Goal: Find contact information: Find contact information

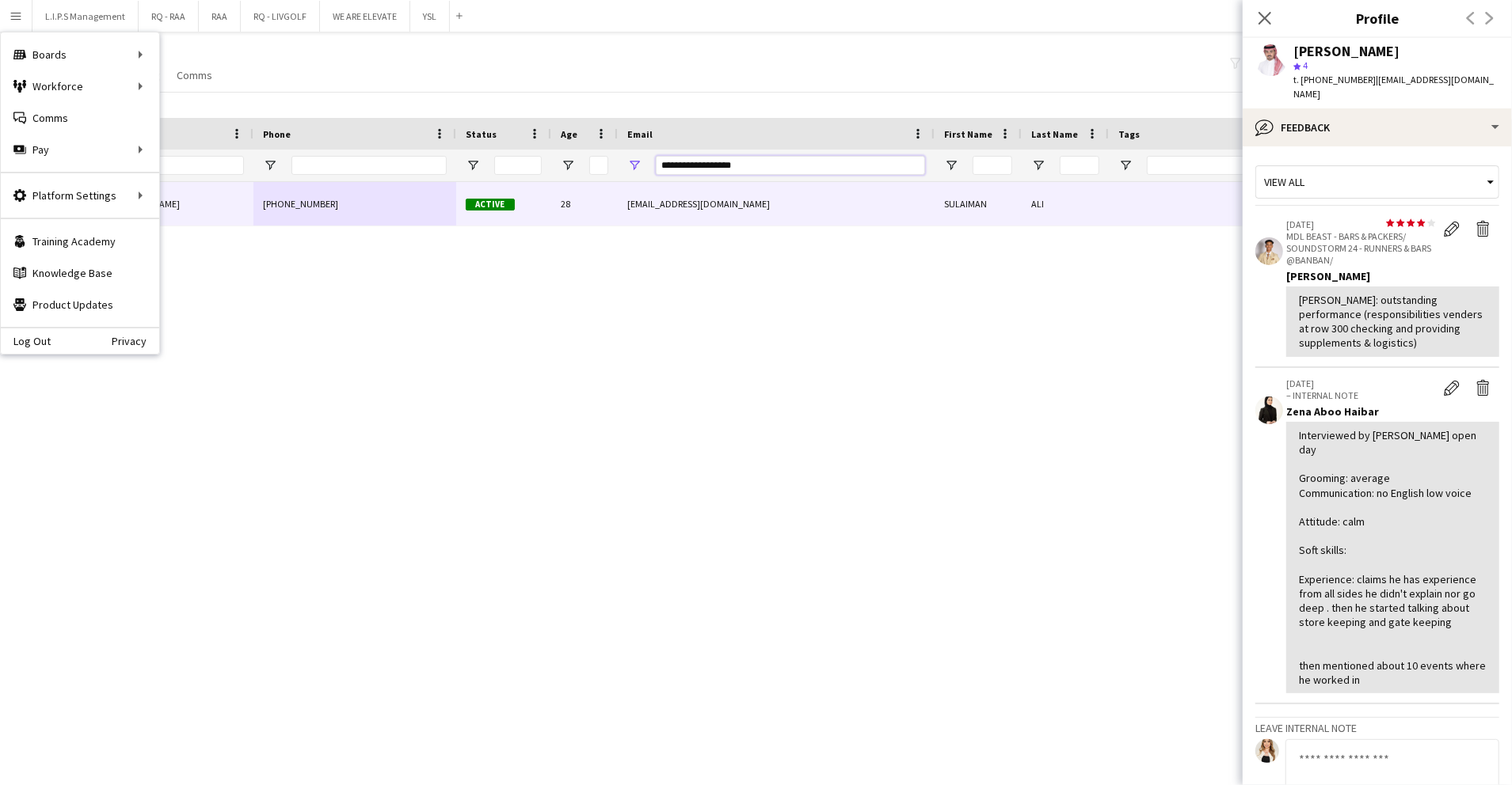
drag, startPoint x: 778, startPoint y: 171, endPoint x: 572, endPoint y: 127, distance: 210.6
click at [572, 127] on div "Workforce Details Photo Full Name 1" at bounding box center [1102, 149] width 2205 height 64
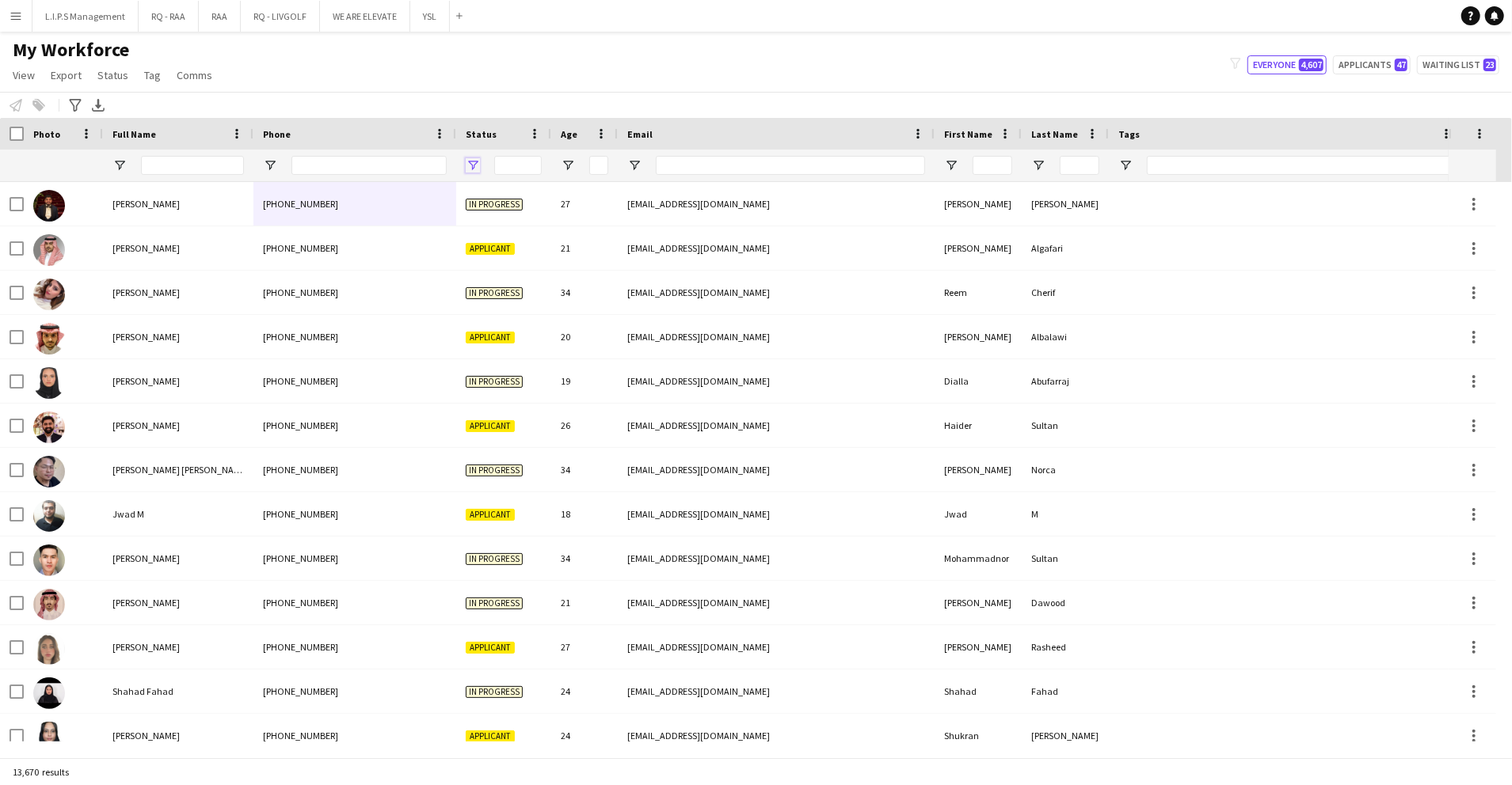
click at [476, 165] on span "Open Filter Menu" at bounding box center [472, 165] width 14 height 14
click at [521, 264] on div "(Select All)" at bounding box center [553, 262] width 125 height 12
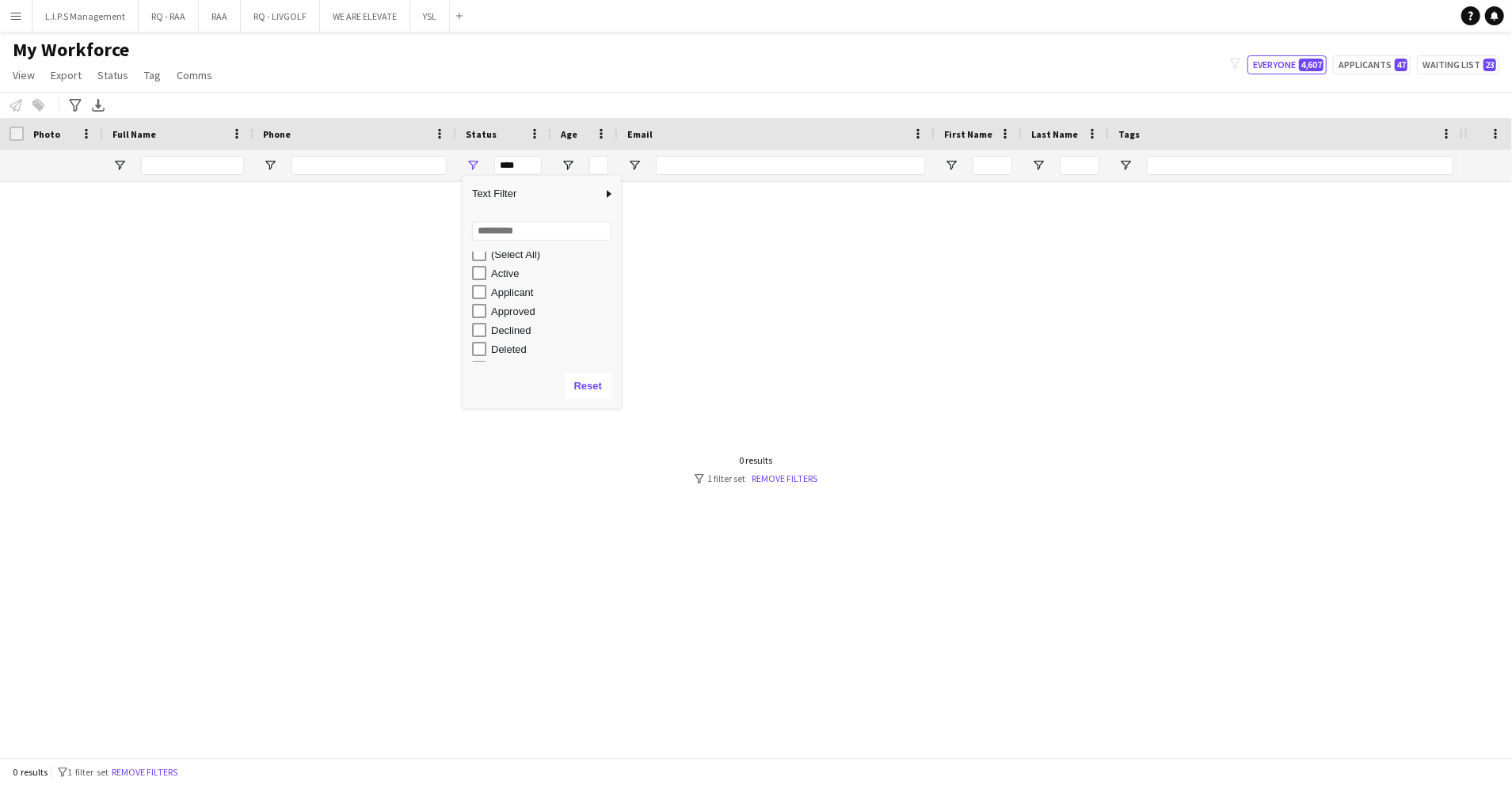
scroll to position [100, 0]
click at [520, 352] on div "Waiting list" at bounding box center [553, 353] width 125 height 12
type input "**********"
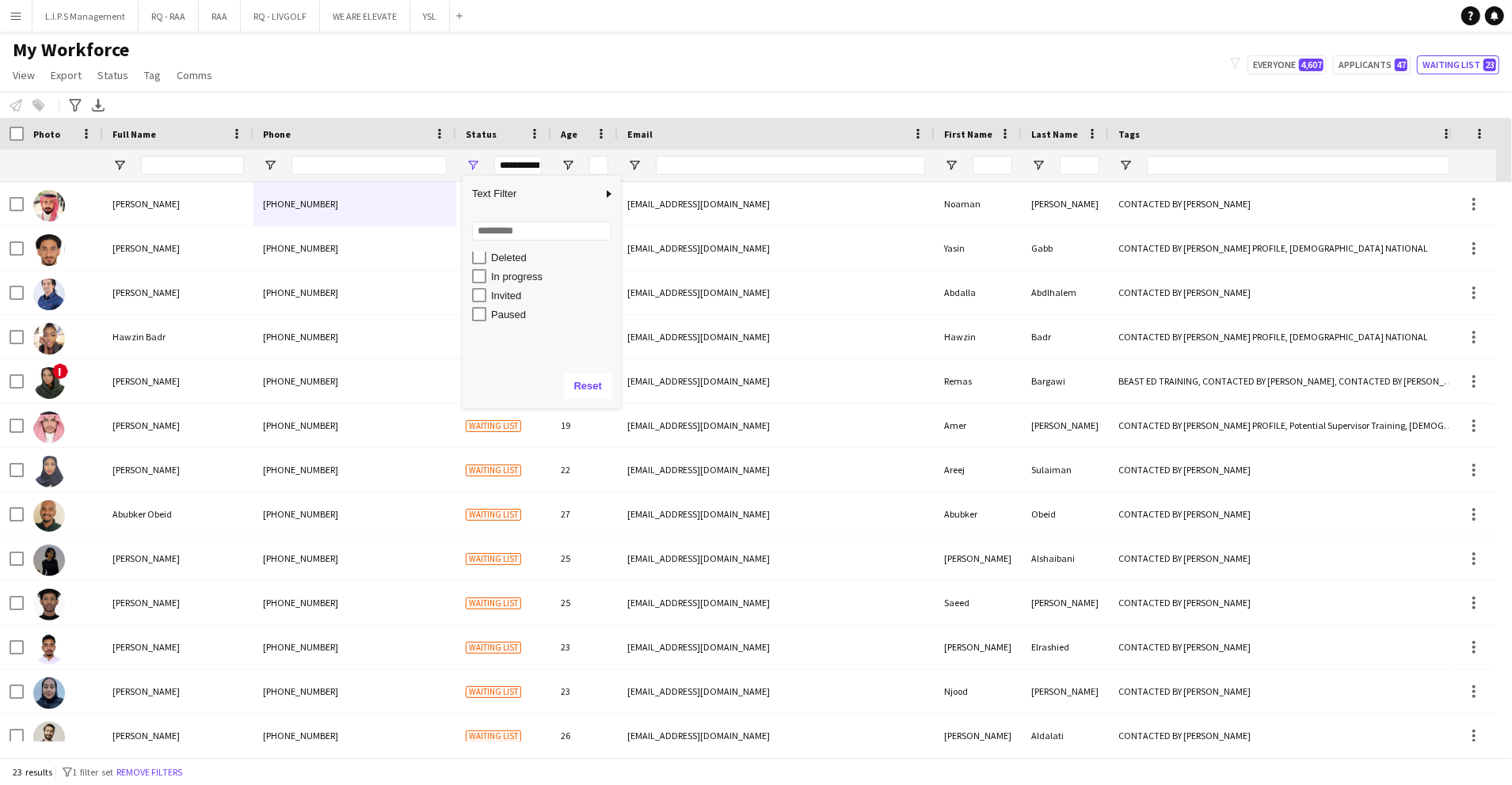
scroll to position [0, 0]
click at [1121, 169] on span "Open Filter Menu" at bounding box center [1125, 165] width 14 height 14
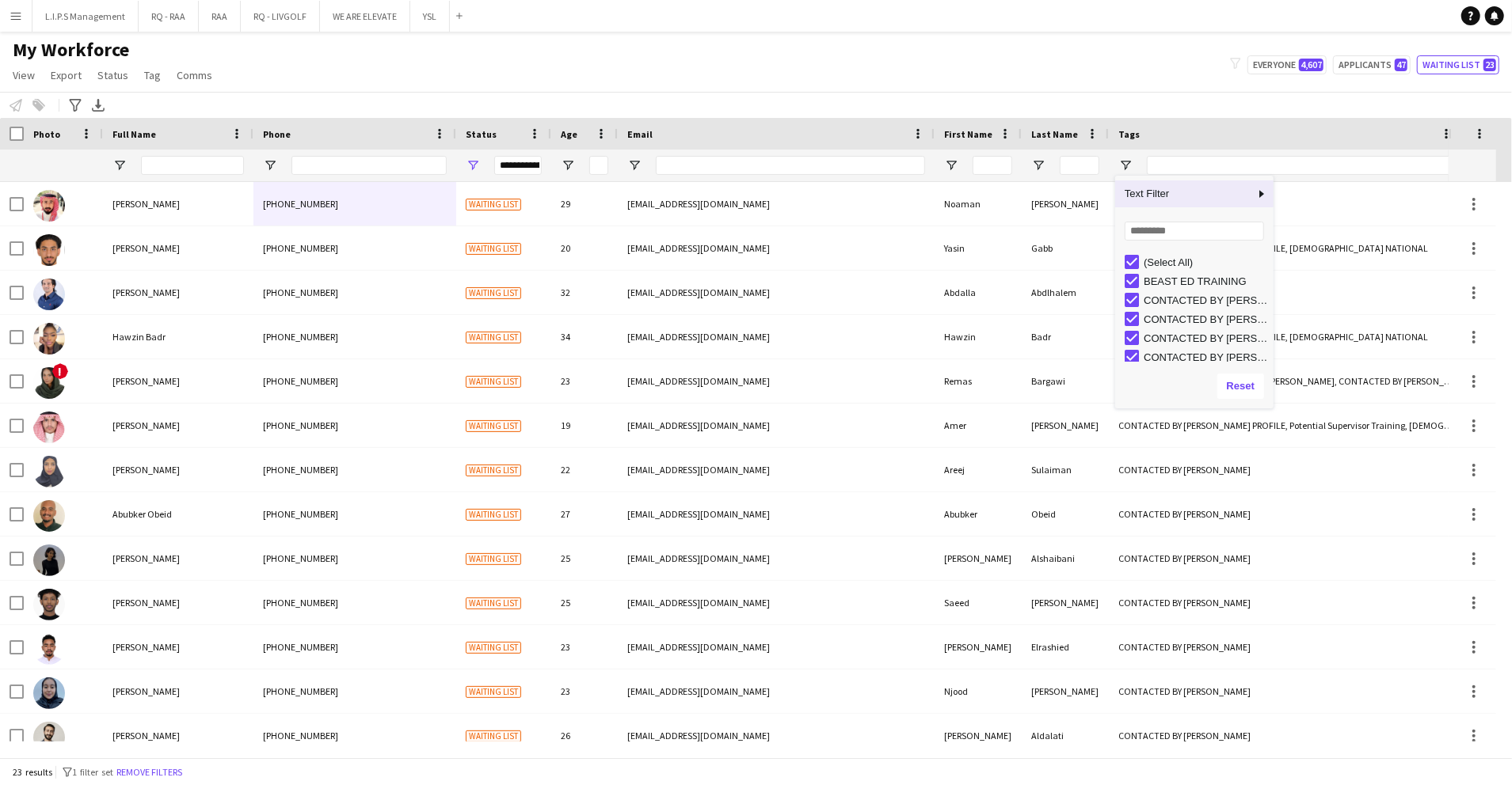
click at [1174, 270] on div "(Select All)" at bounding box center [1199, 262] width 149 height 19
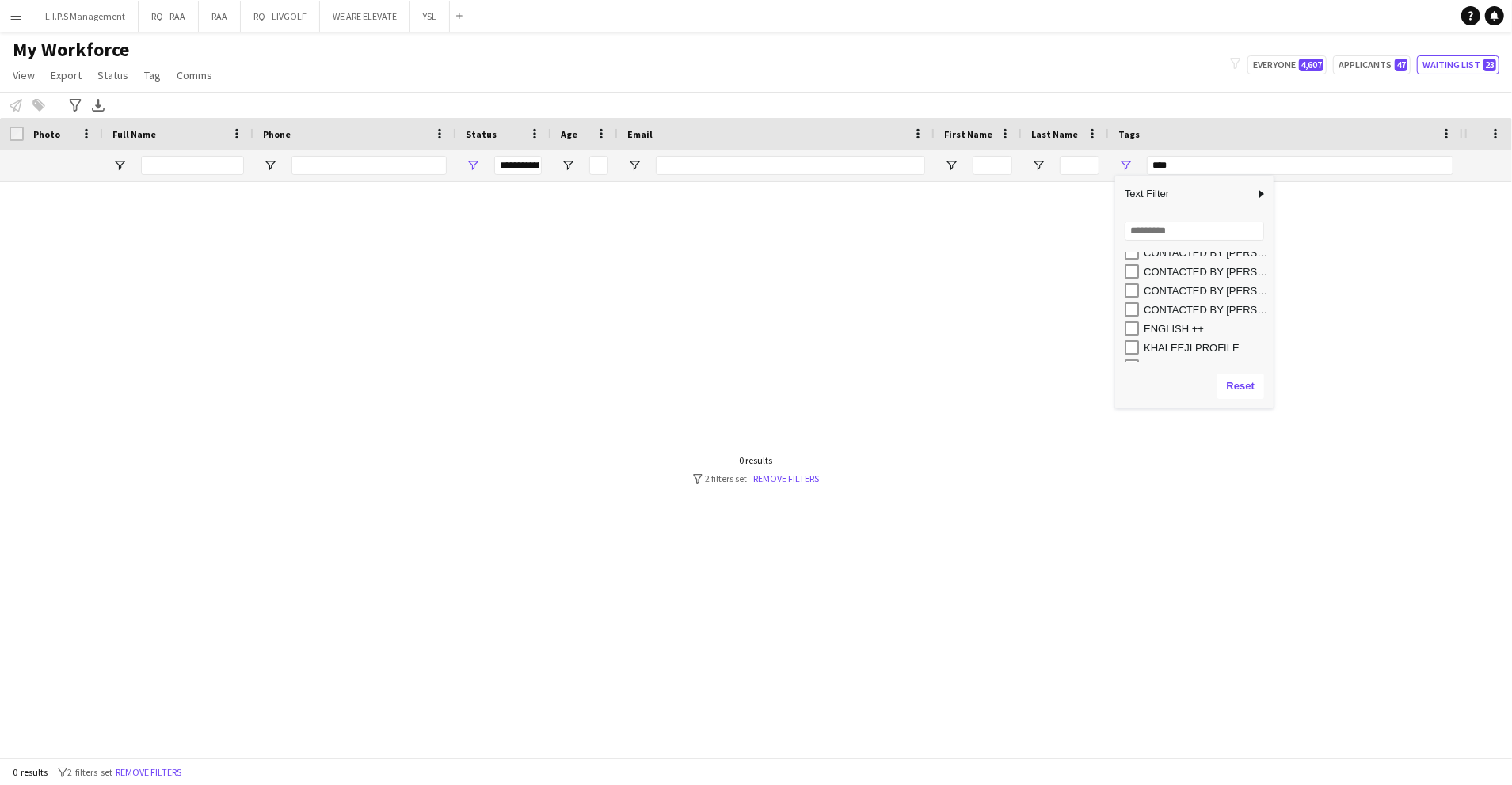
scroll to position [68, 0]
click at [1157, 311] on div "CONTACTED BY RACQUEL" at bounding box center [1206, 309] width 125 height 12
type input "**********"
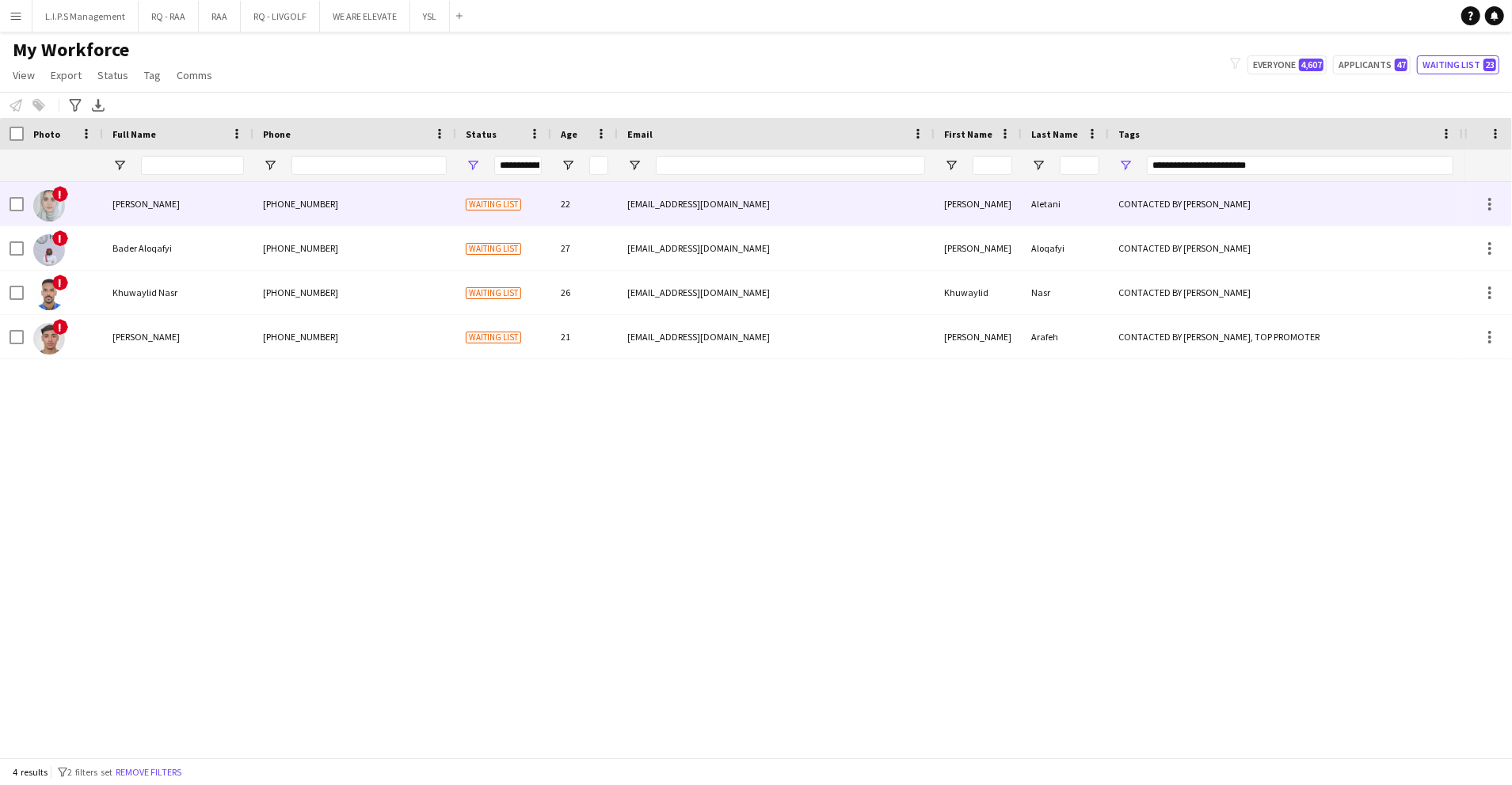
click at [735, 199] on div "saraaletani@gmail.com" at bounding box center [776, 204] width 317 height 43
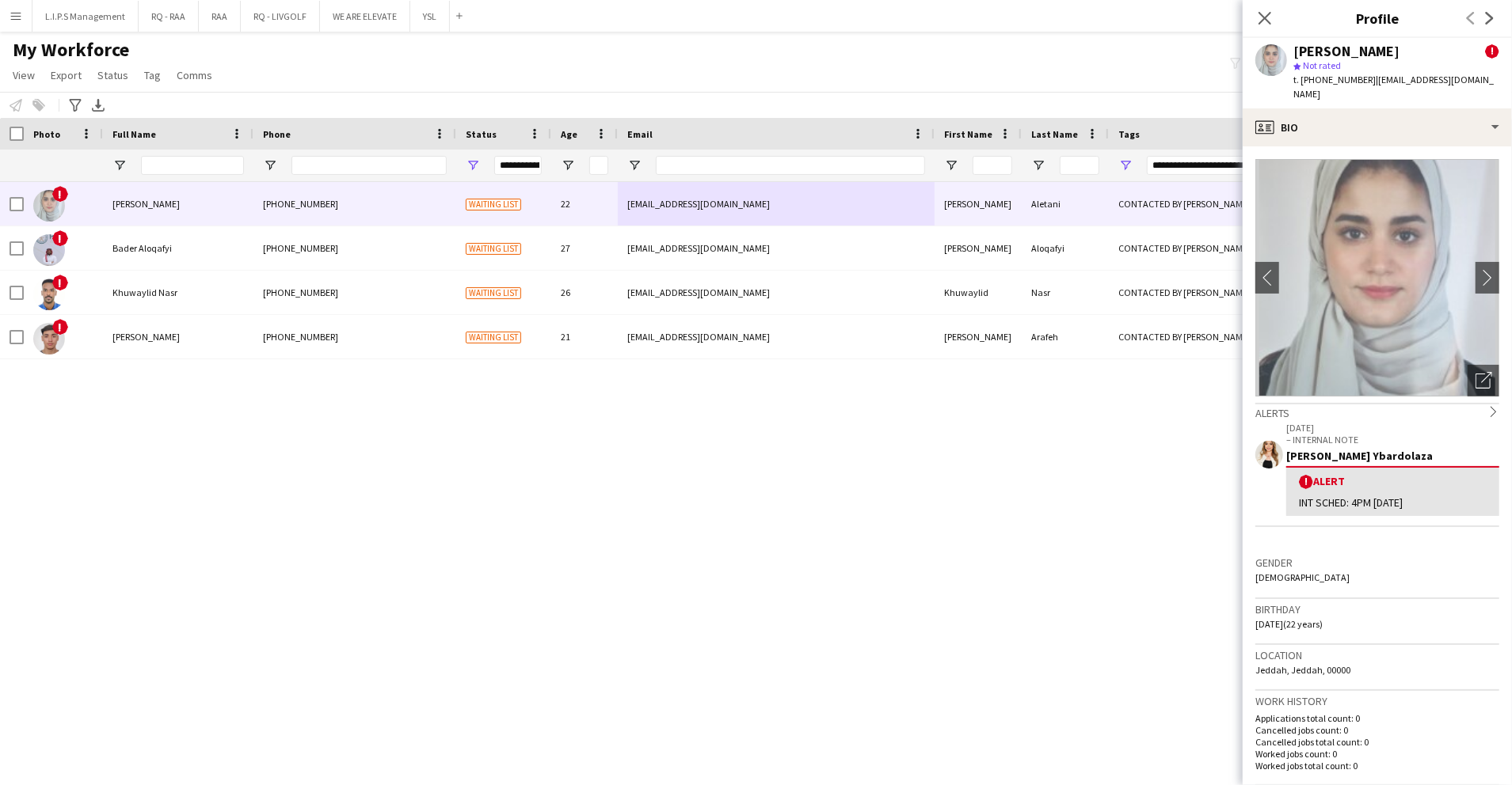
click at [1323, 82] on span "t. +9660555300014" at bounding box center [1334, 79] width 83 height 12
copy span "9660555300014"
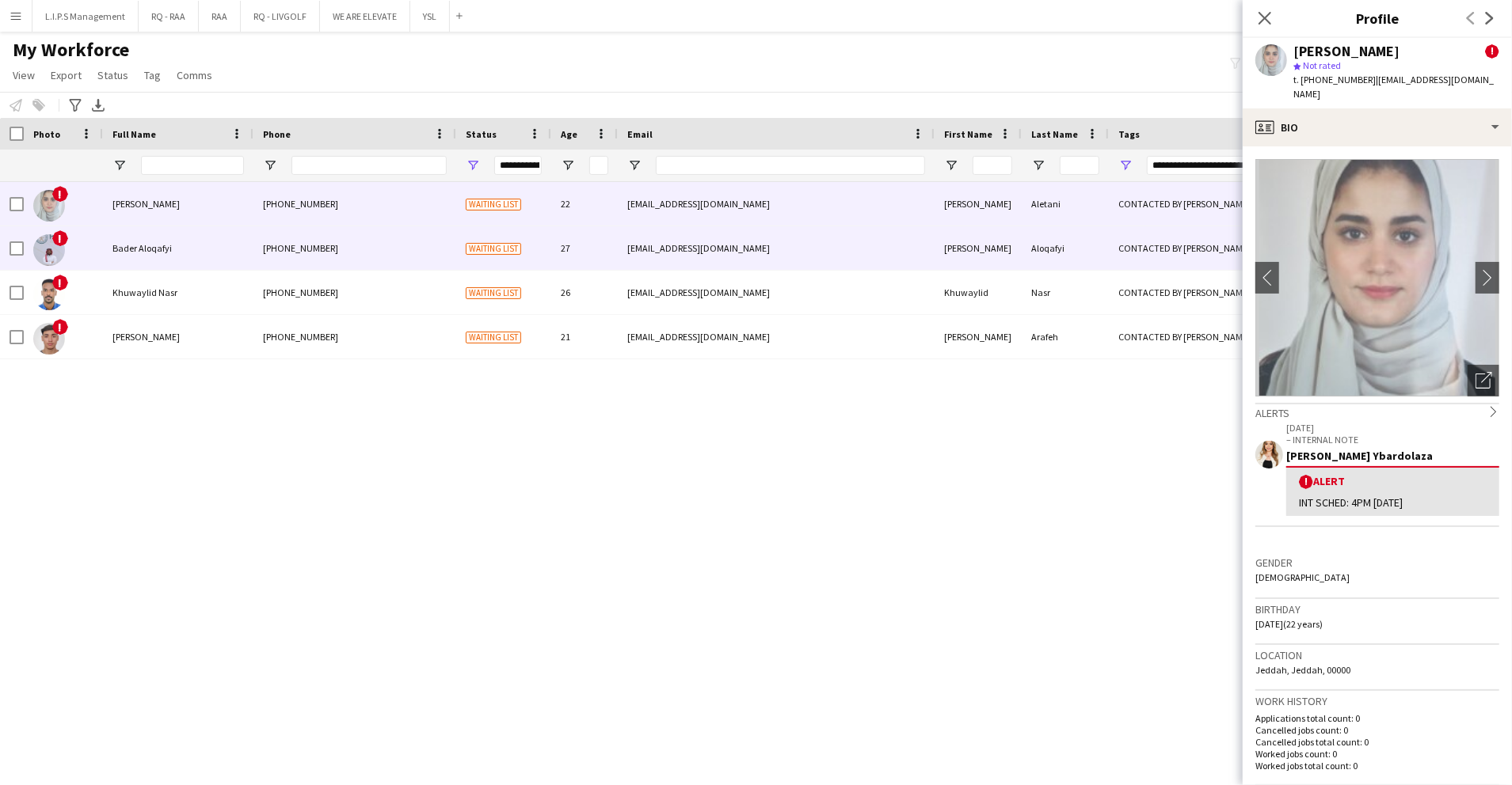
click at [304, 259] on div "+966598810073" at bounding box center [355, 248] width 203 height 43
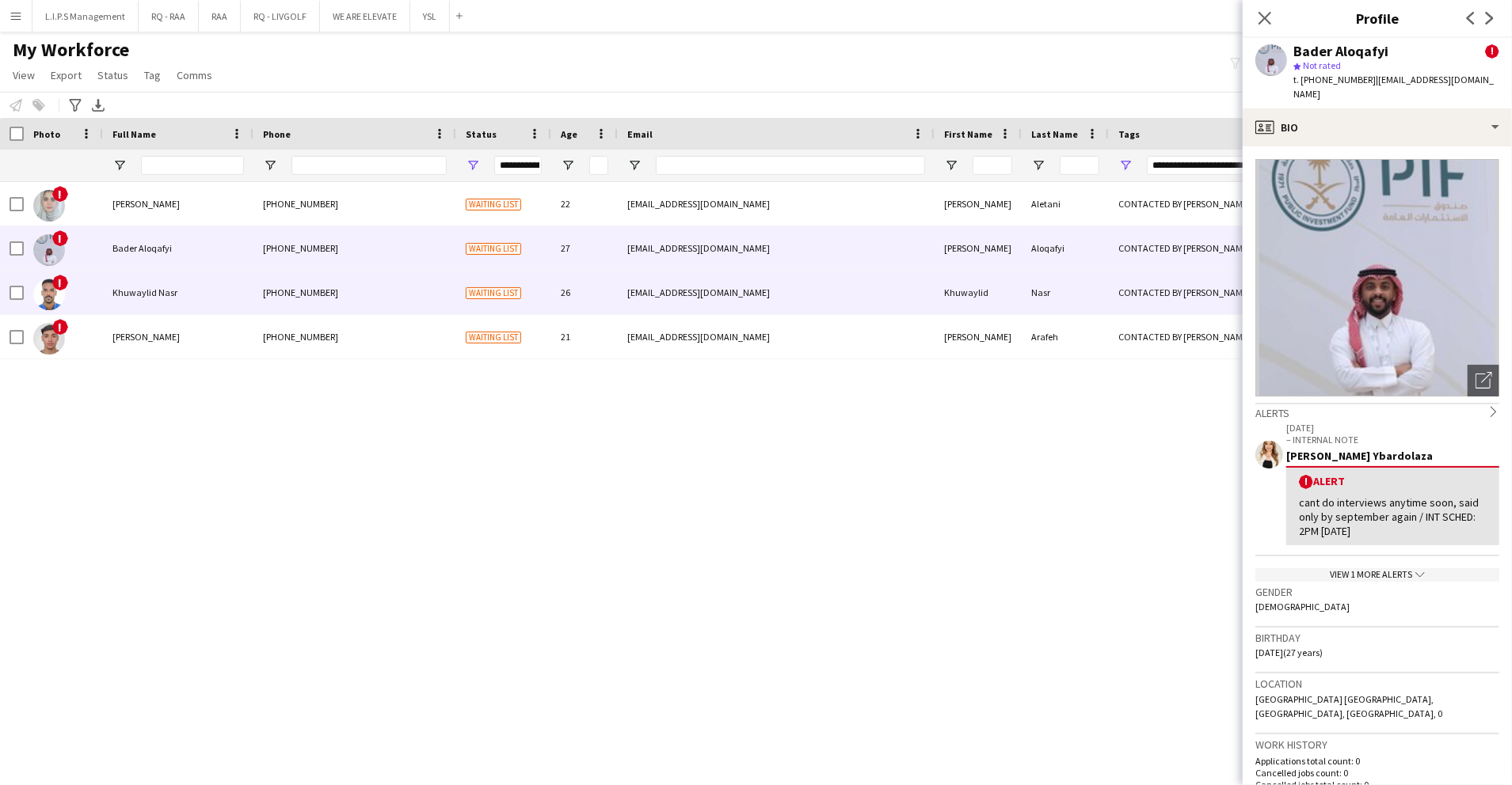
click at [316, 309] on div "+966505475030" at bounding box center [355, 293] width 203 height 43
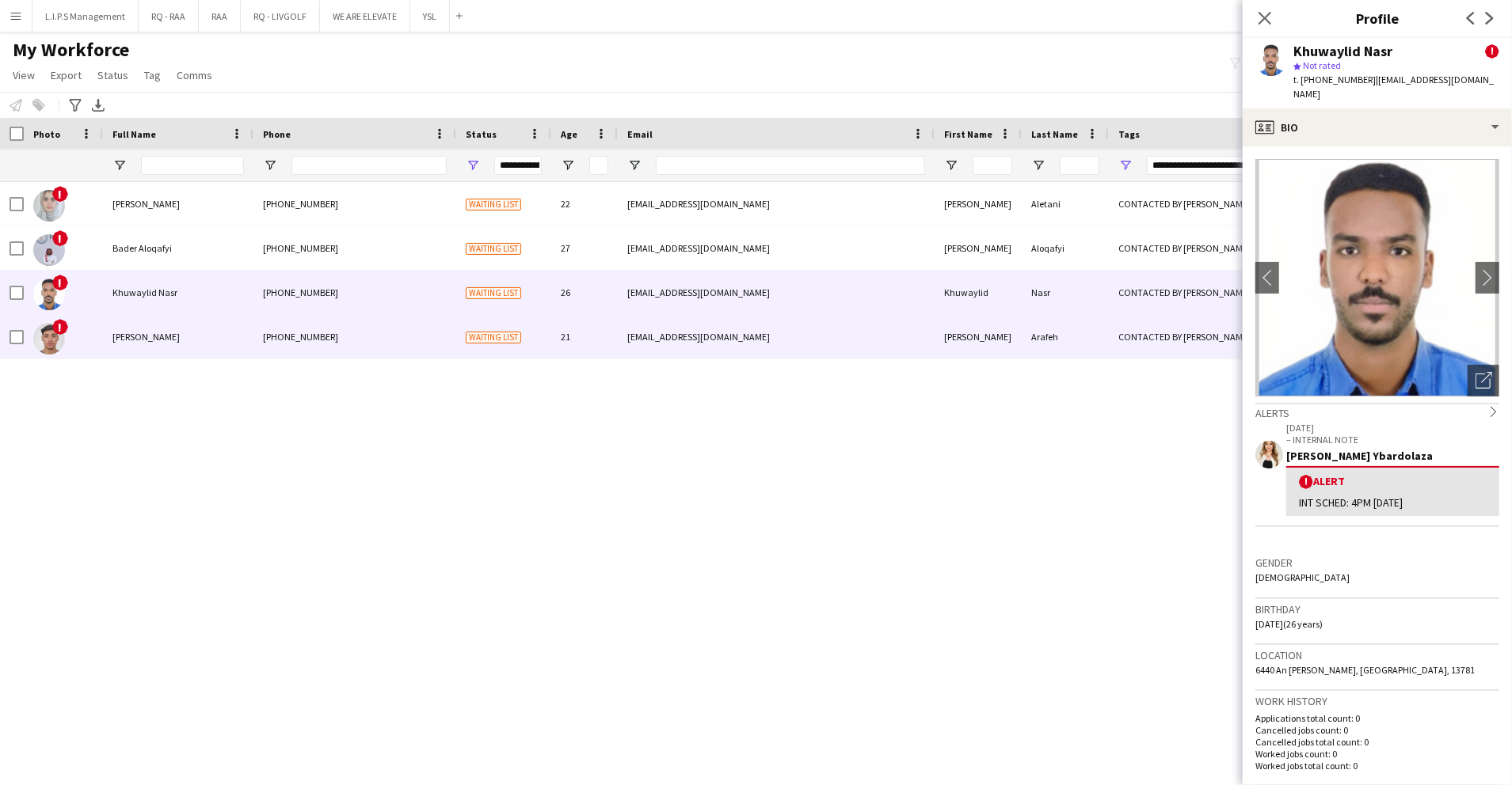
click at [324, 345] on div "+966548690331" at bounding box center [355, 337] width 203 height 43
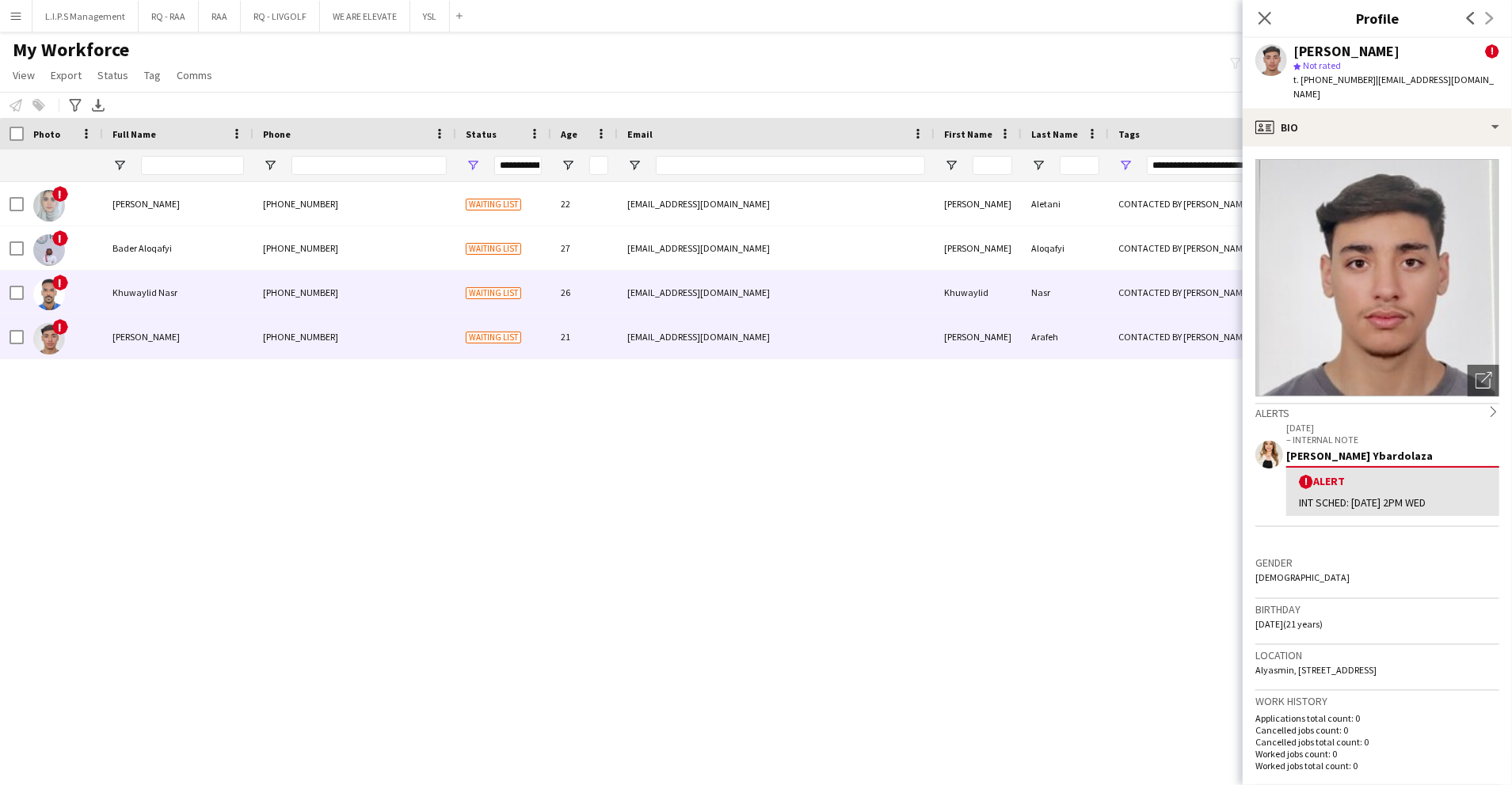
click at [402, 301] on div "+966505475030" at bounding box center [355, 293] width 203 height 43
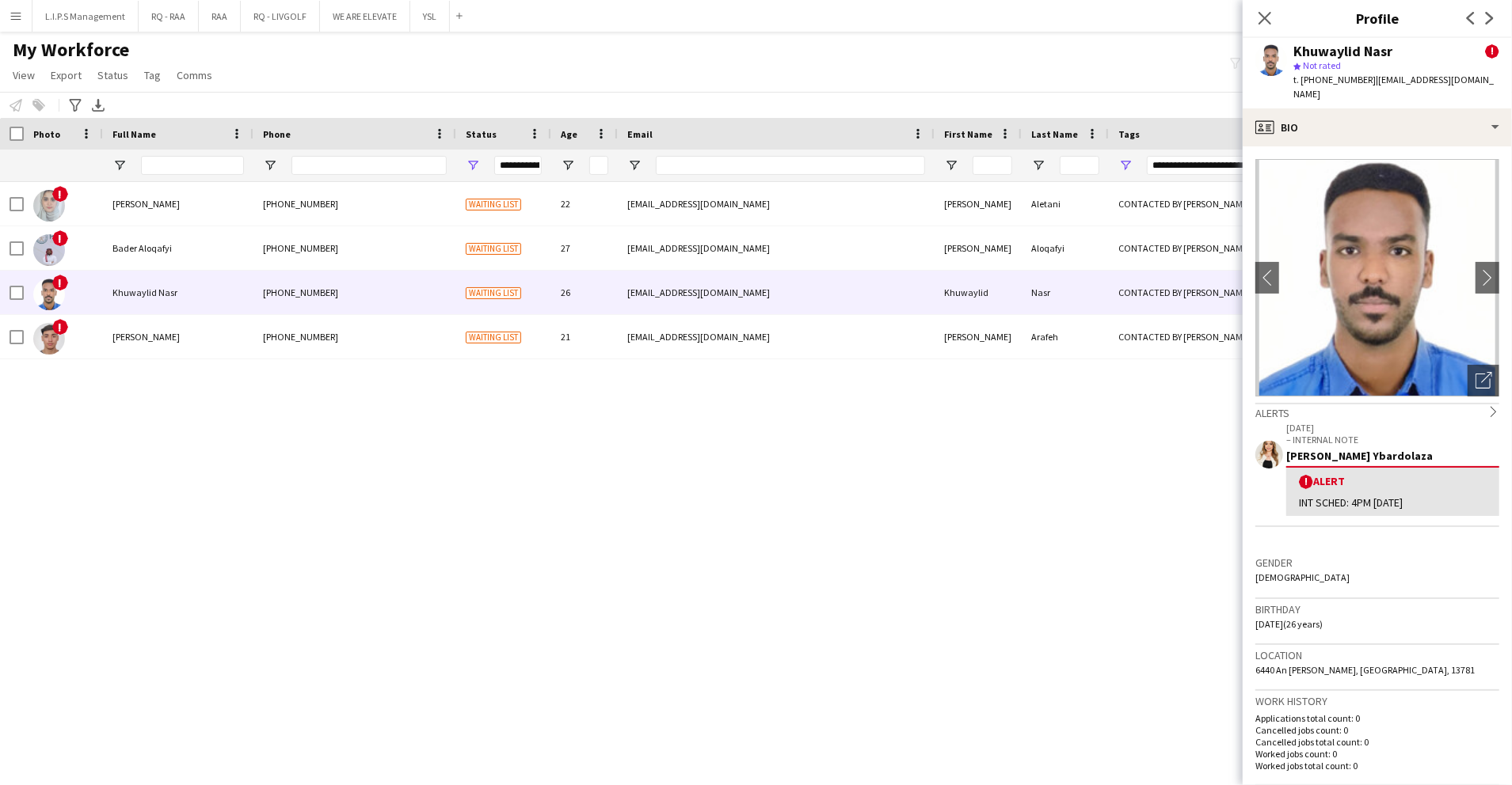
click at [1330, 78] on span "t. +966505475030" at bounding box center [1334, 79] width 83 height 12
copy span "966505475030"
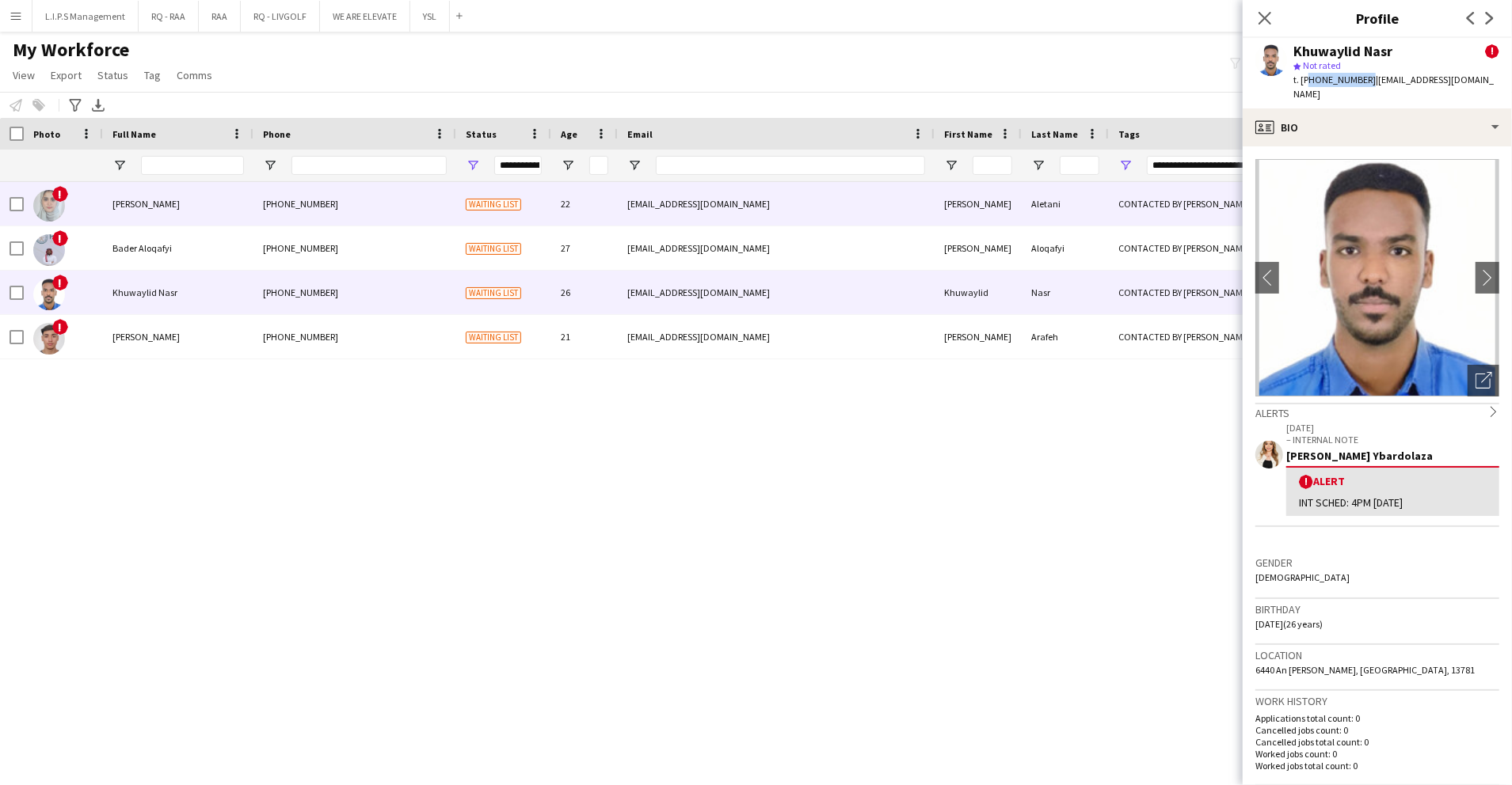
click at [439, 206] on div "+9660555300014" at bounding box center [355, 204] width 203 height 43
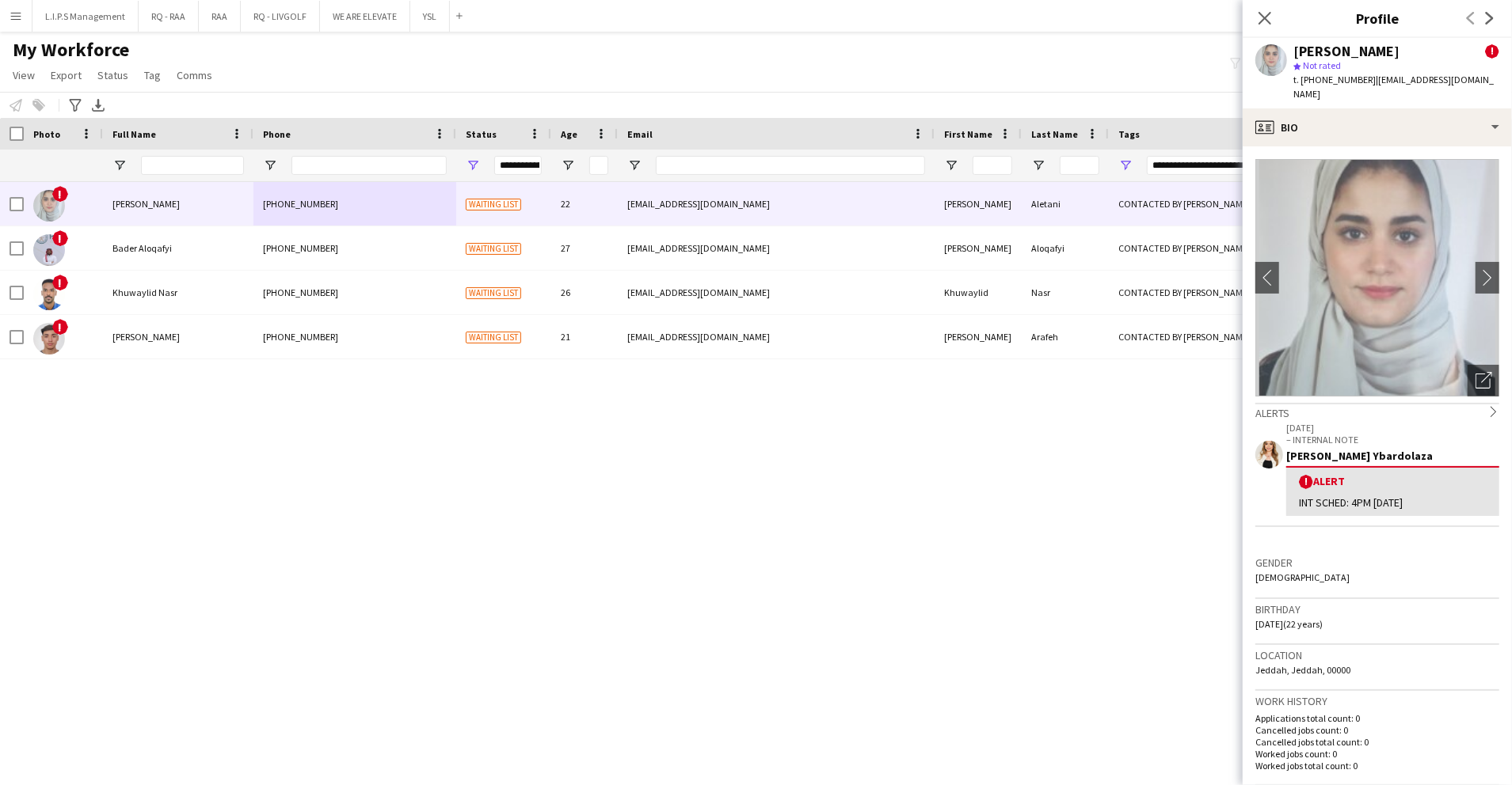
click at [1338, 78] on span "t. +9660555300014" at bounding box center [1334, 79] width 83 height 12
copy span "9660555300014"
click at [1257, 14] on icon "Close pop-in" at bounding box center [1264, 18] width 15 height 15
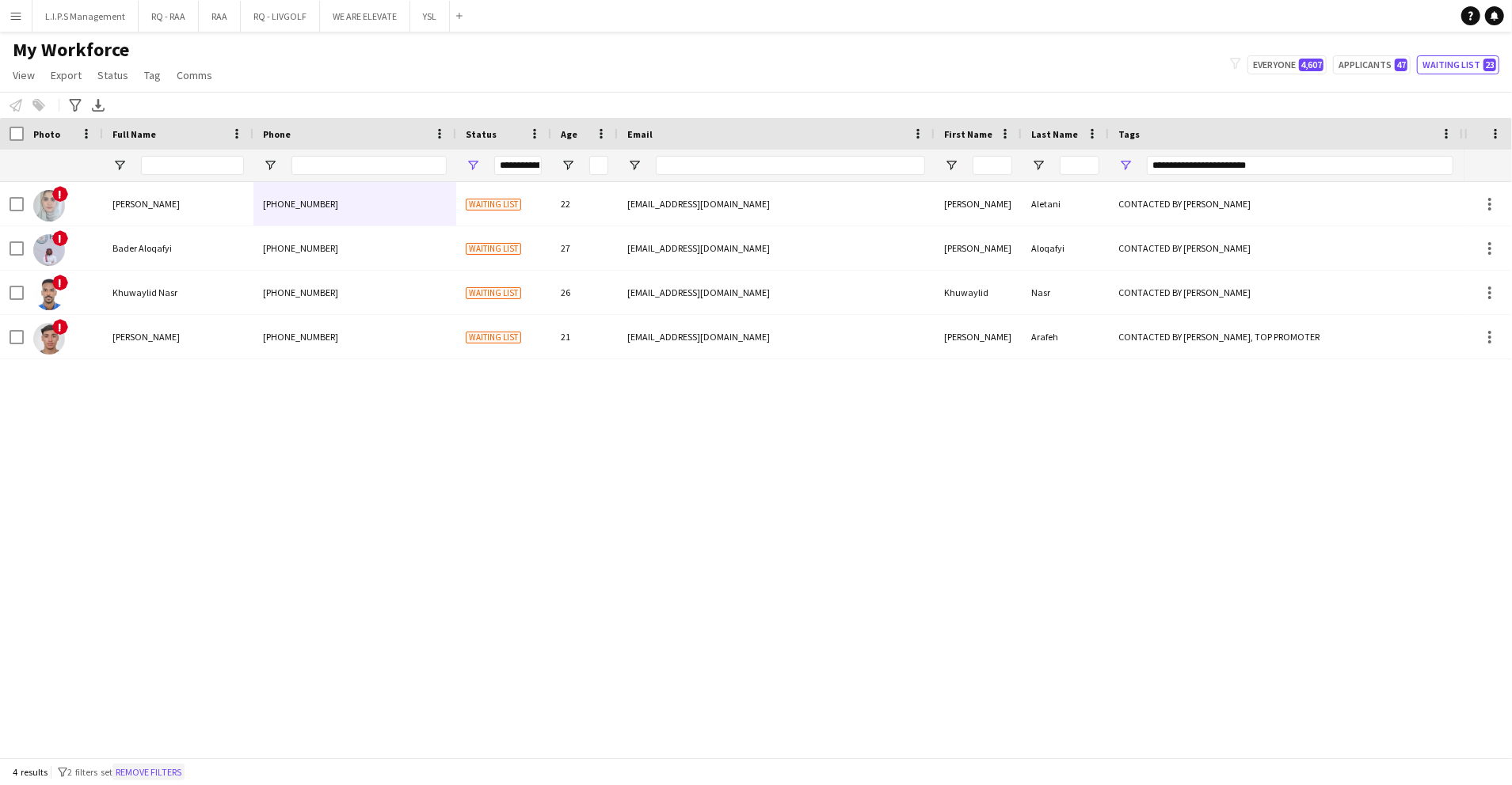
click at [164, 773] on button "Remove filters" at bounding box center [149, 772] width 72 height 18
click at [184, 163] on input "Full Name Filter Input" at bounding box center [192, 165] width 103 height 19
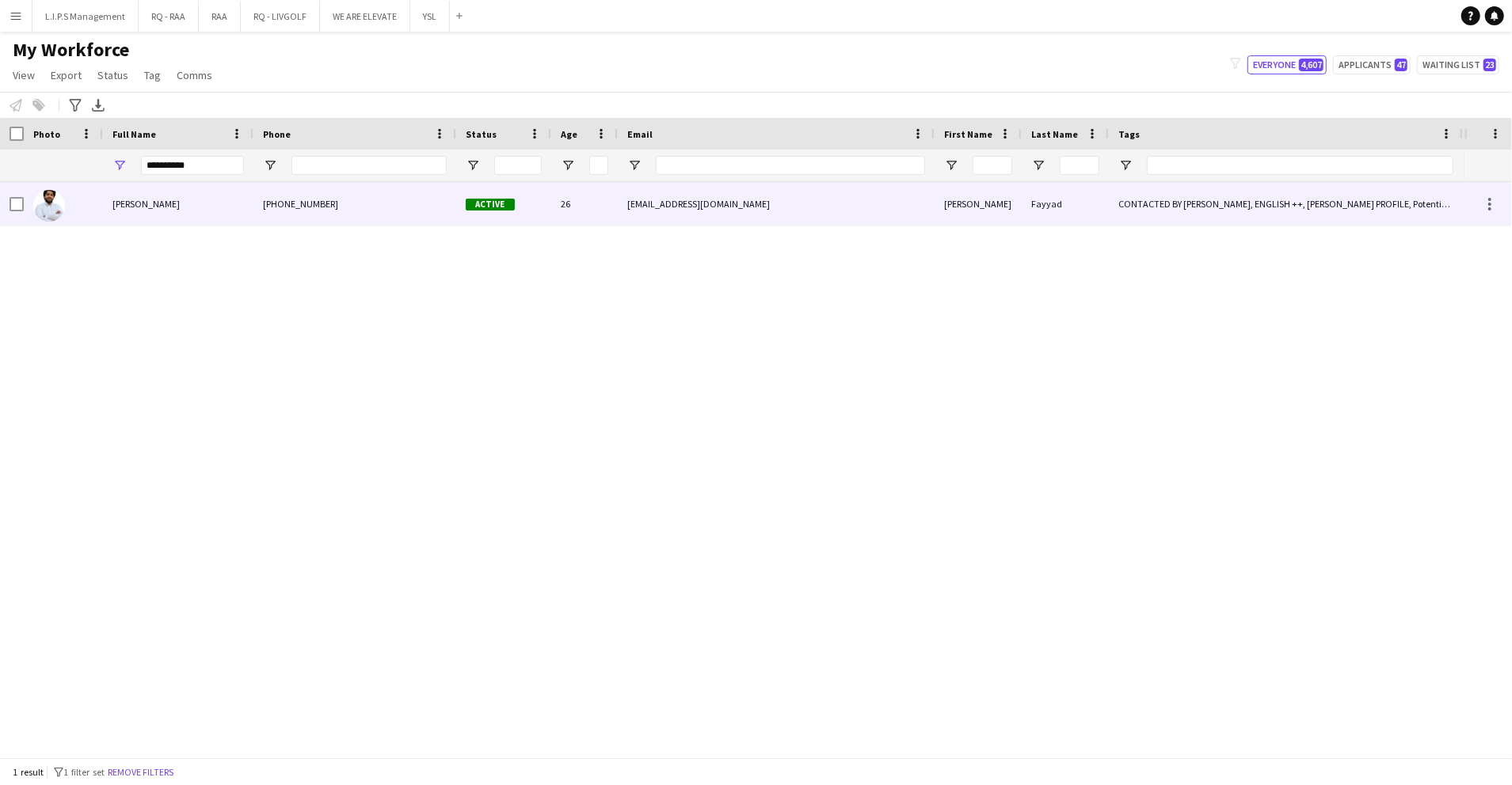
click at [215, 206] on div "Malek Fayyad" at bounding box center [178, 204] width 150 height 43
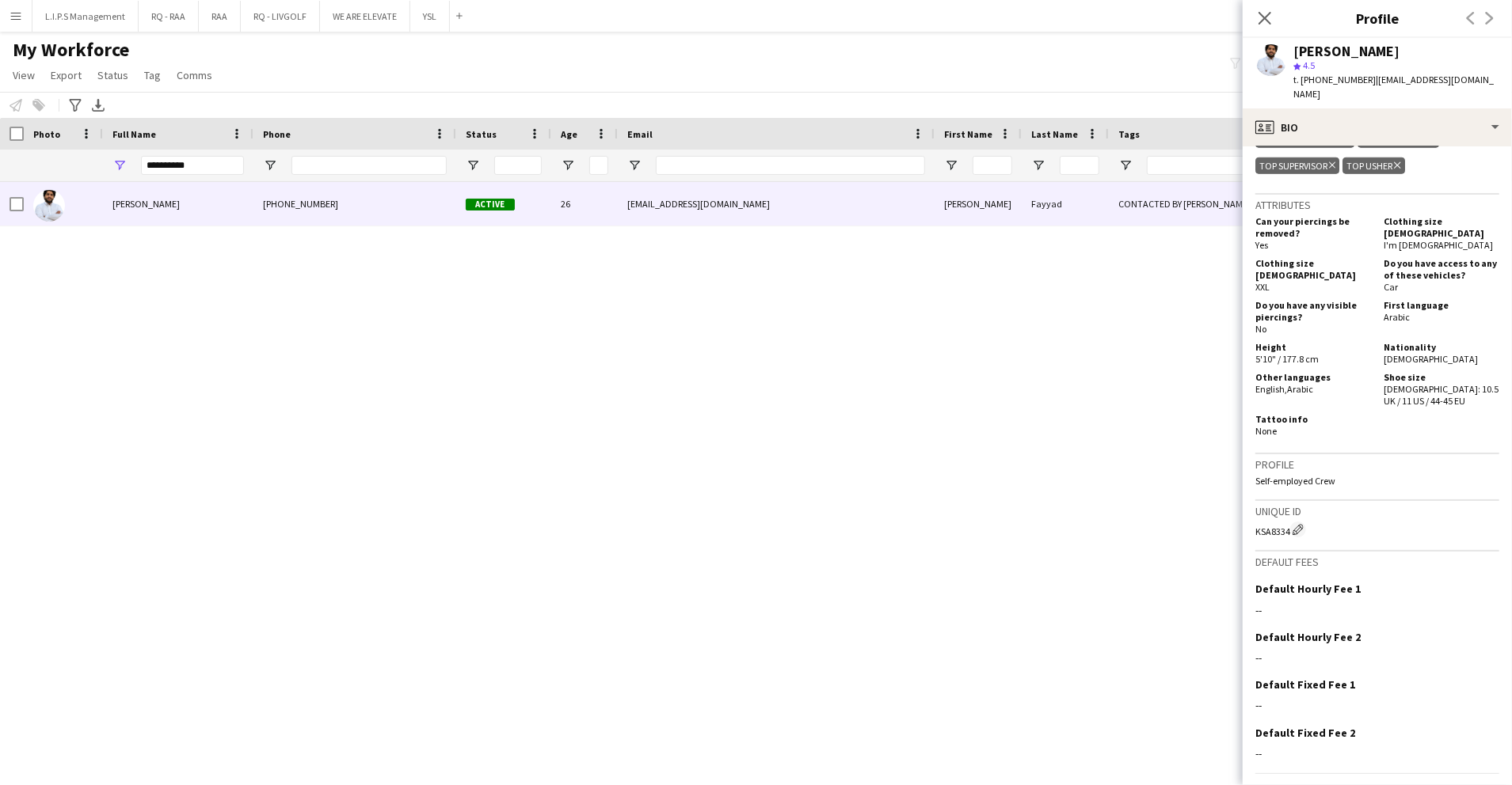
scroll to position [989, 0]
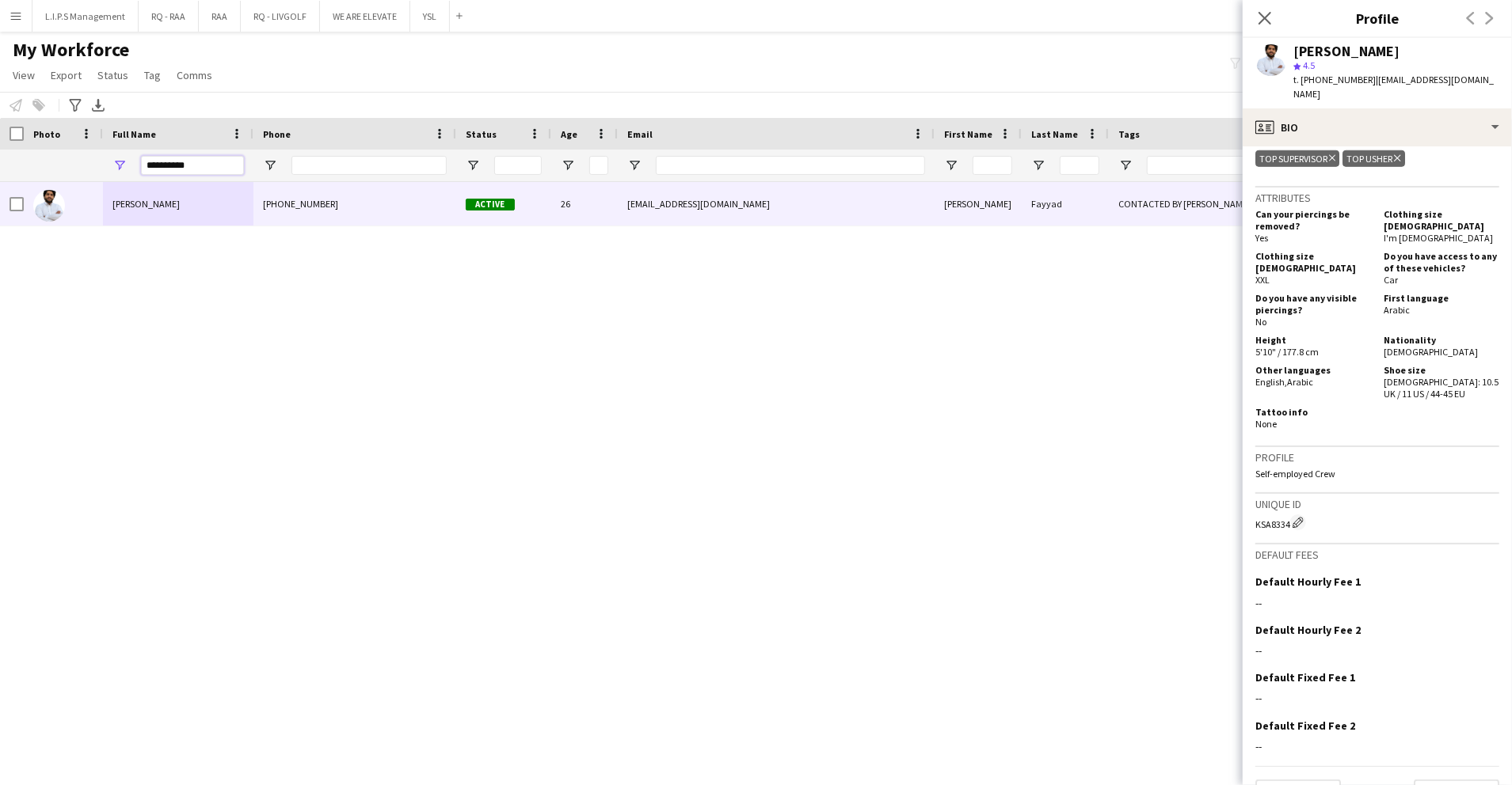
drag, startPoint x: 201, startPoint y: 164, endPoint x: 0, endPoint y: 138, distance: 202.7
click at [0, 138] on html "Menu Boards Boards Boards All jobs Status Workforce Workforce My Workforce Recr…" at bounding box center [756, 392] width 1512 height 785
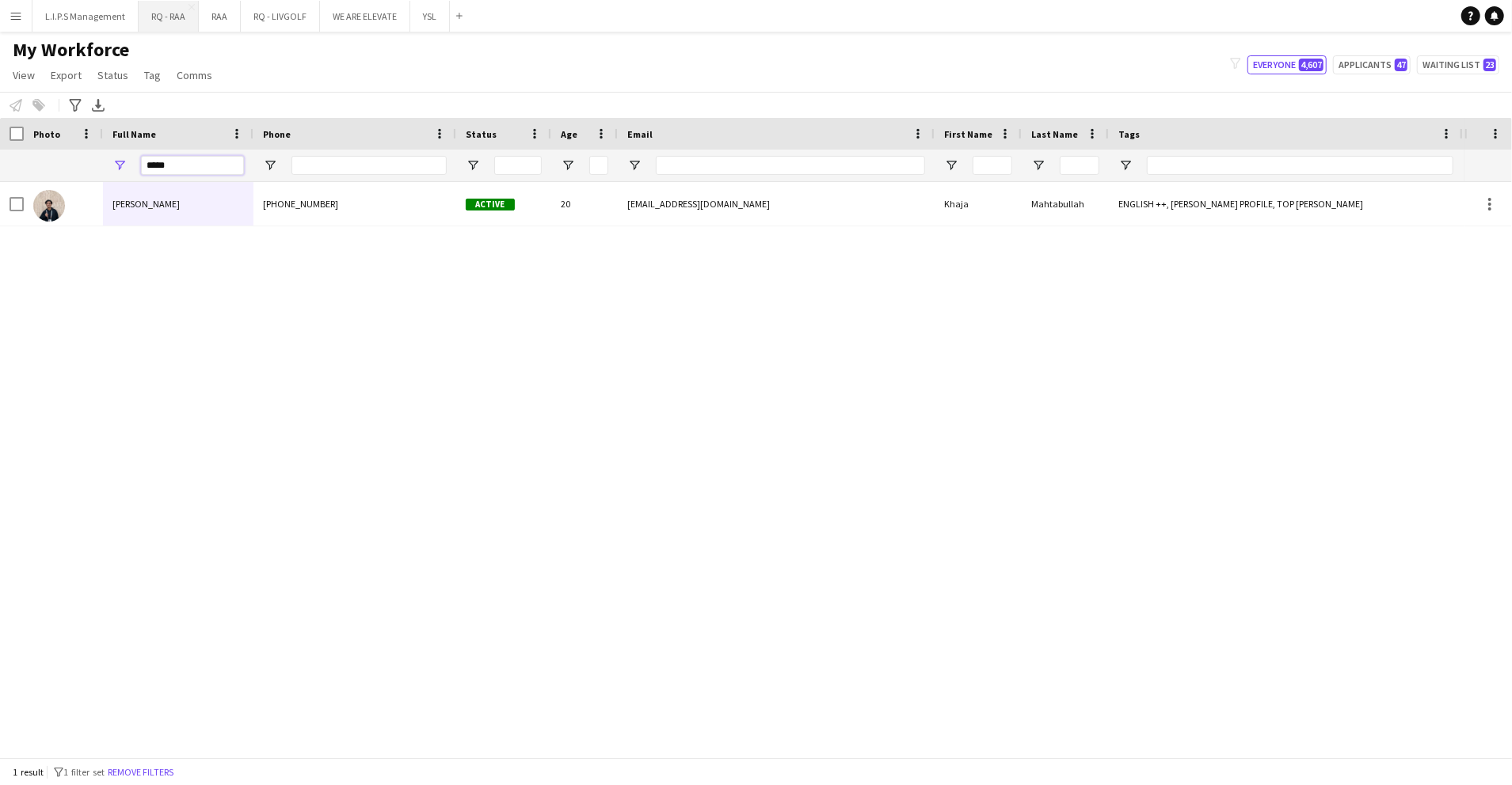
type input "*****"
click at [698, 174] on input "Email Filter Input" at bounding box center [790, 165] width 270 height 19
paste input "**********"
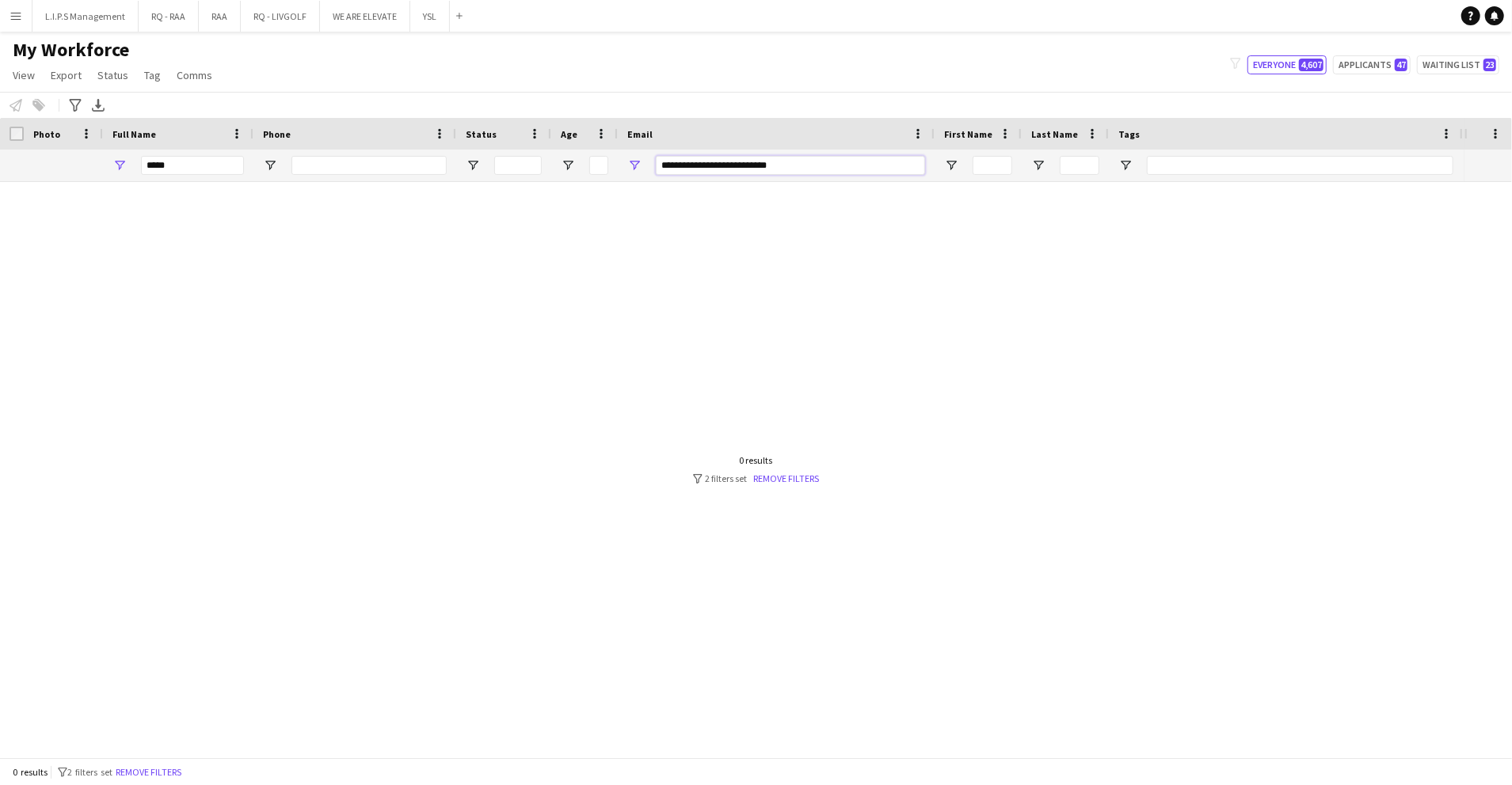
type input "**********"
drag, startPoint x: 200, startPoint y: 157, endPoint x: 48, endPoint y: 121, distance: 156.2
click at [48, 121] on div "Workforce Details Photo Full Name 1" at bounding box center [1102, 149] width 2205 height 64
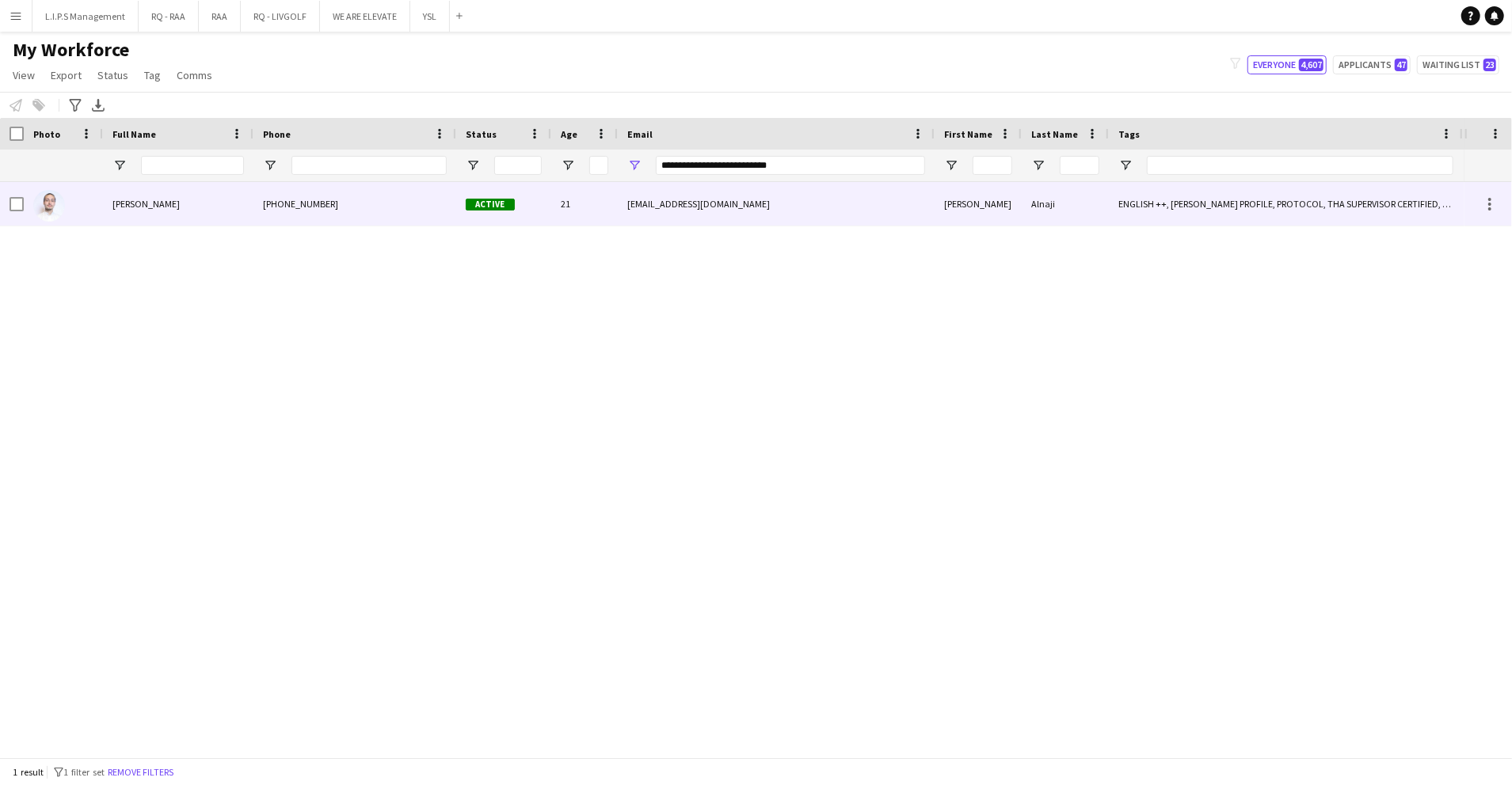
click at [164, 196] on div "Abdullah Alnaji" at bounding box center [178, 204] width 150 height 43
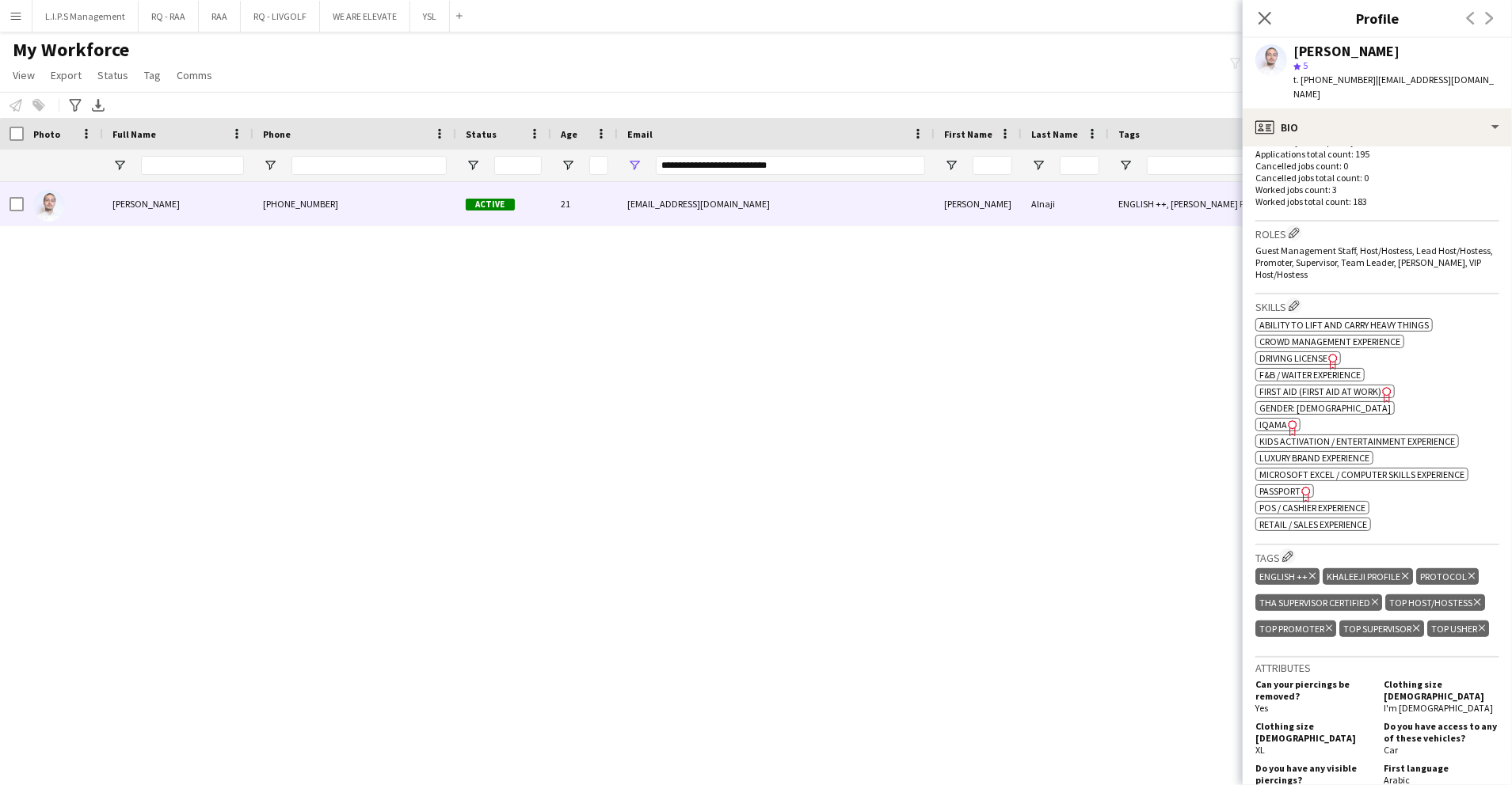
scroll to position [491, 0]
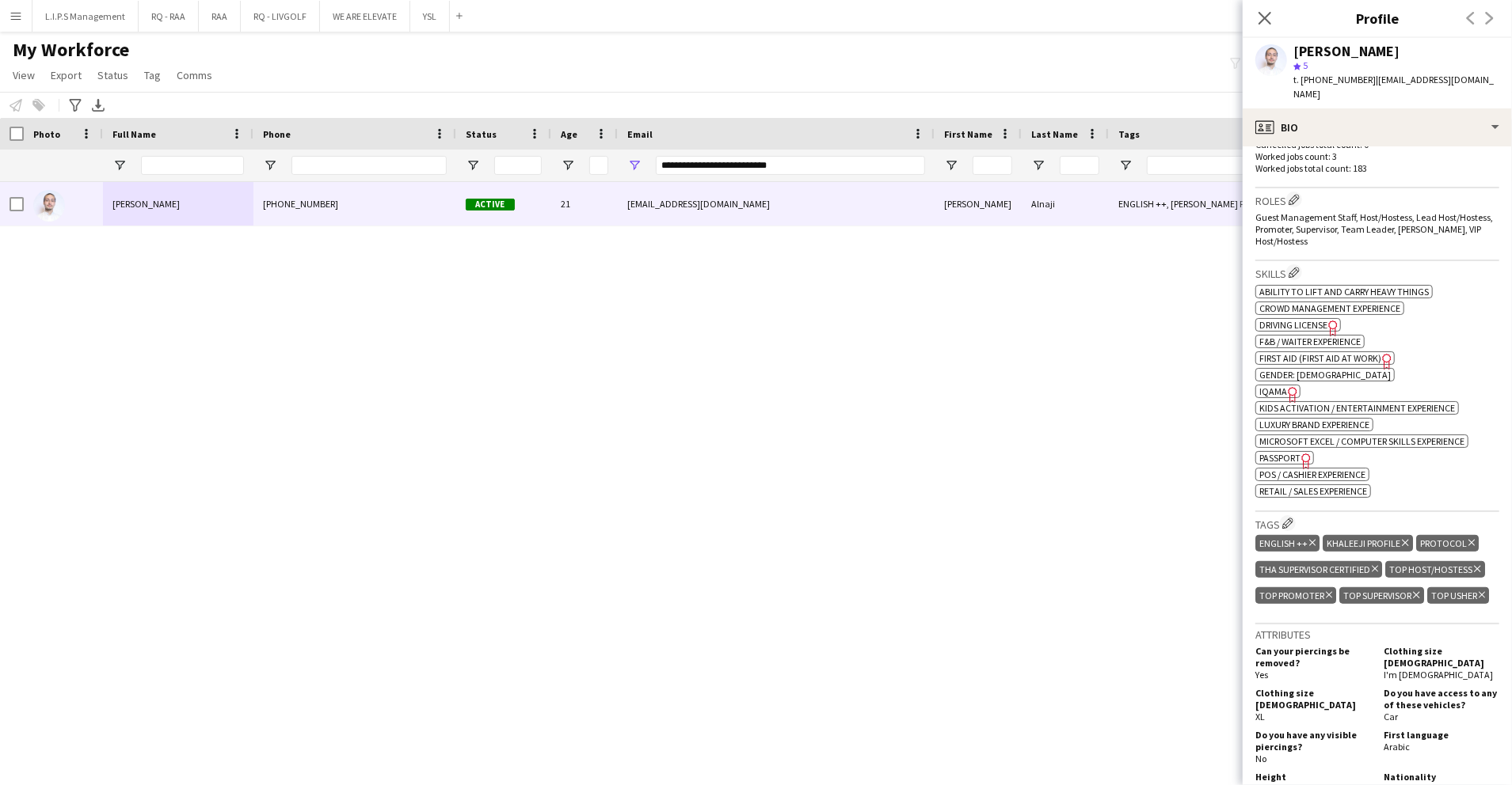
click at [1268, 385] on span "IQAMA" at bounding box center [1273, 391] width 28 height 12
drag, startPoint x: 796, startPoint y: 169, endPoint x: 512, endPoint y: 143, distance: 285.2
click at [512, 143] on div "Workforce Details Photo Full Name 1" at bounding box center [1102, 149] width 2205 height 64
paste input "***"
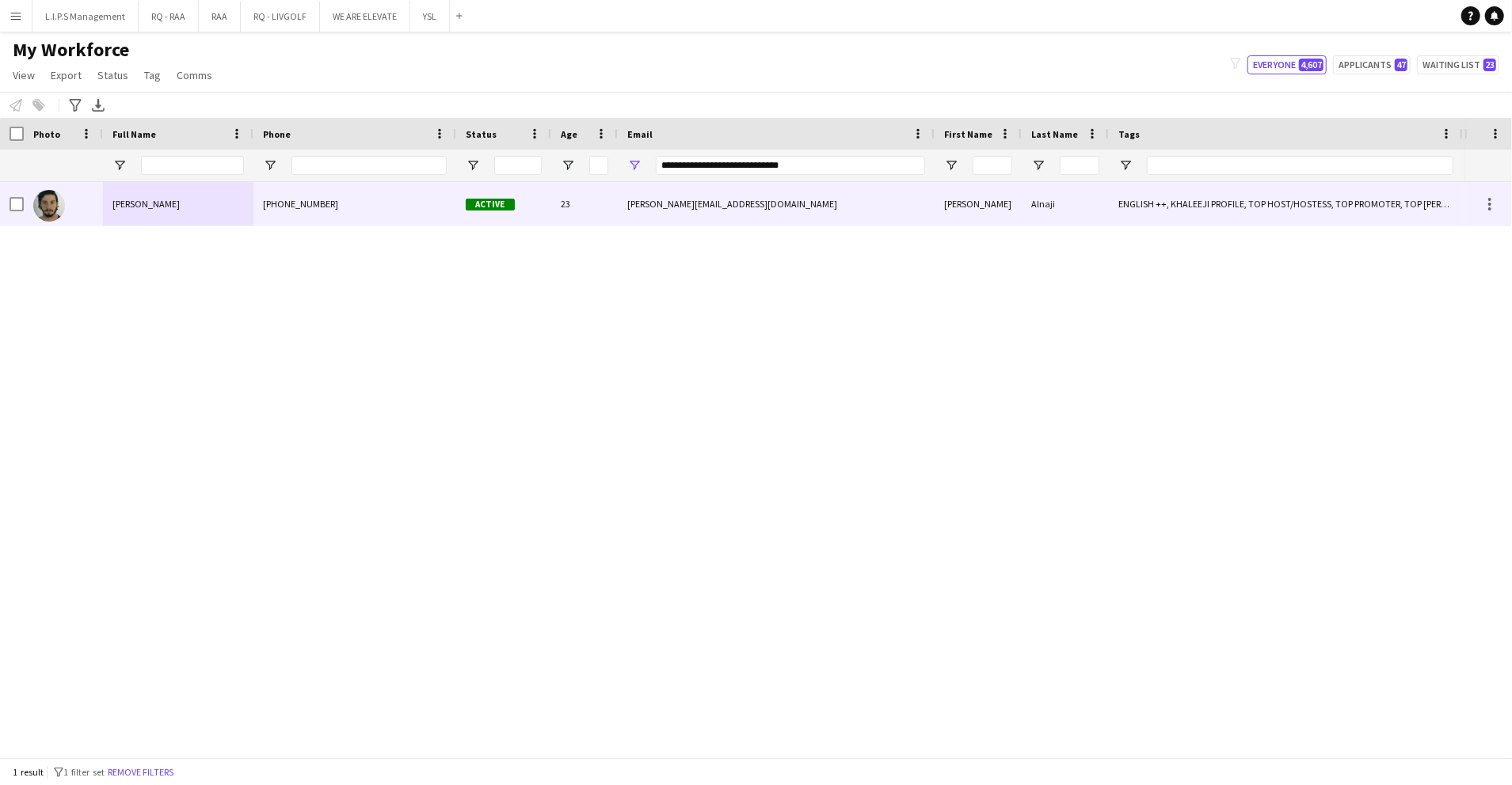
click at [549, 204] on div "Active" at bounding box center [504, 204] width 95 height 43
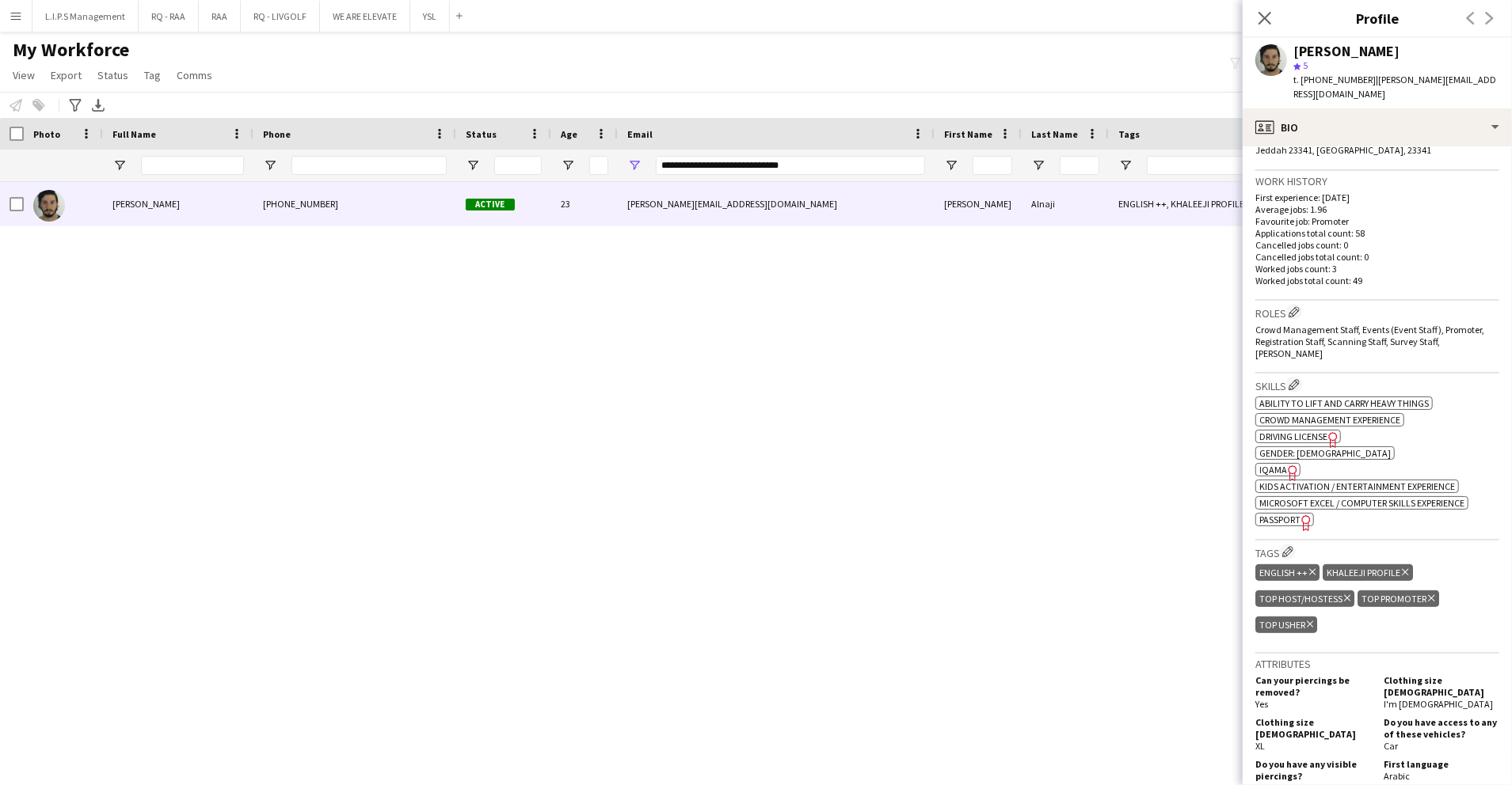
scroll to position [365, 0]
click at [1272, 463] on span "IQAMA" at bounding box center [1273, 469] width 28 height 12
drag, startPoint x: 831, startPoint y: 166, endPoint x: 347, endPoint y: 159, distance: 484.1
click at [347, 159] on div at bounding box center [1102, 165] width 2205 height 32
paste input "Email Filter Input"
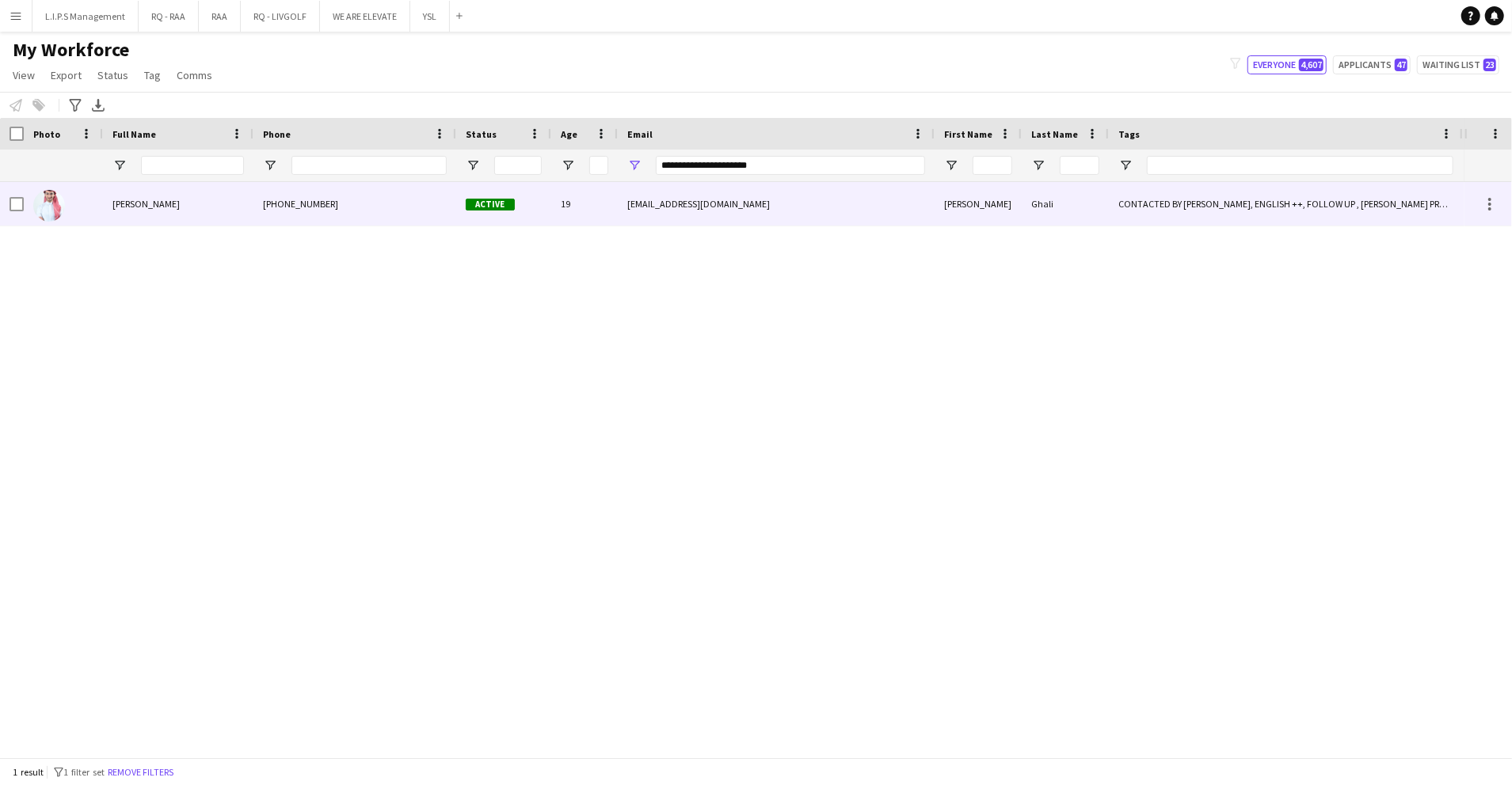
click at [387, 212] on div "+966547655406" at bounding box center [355, 204] width 203 height 43
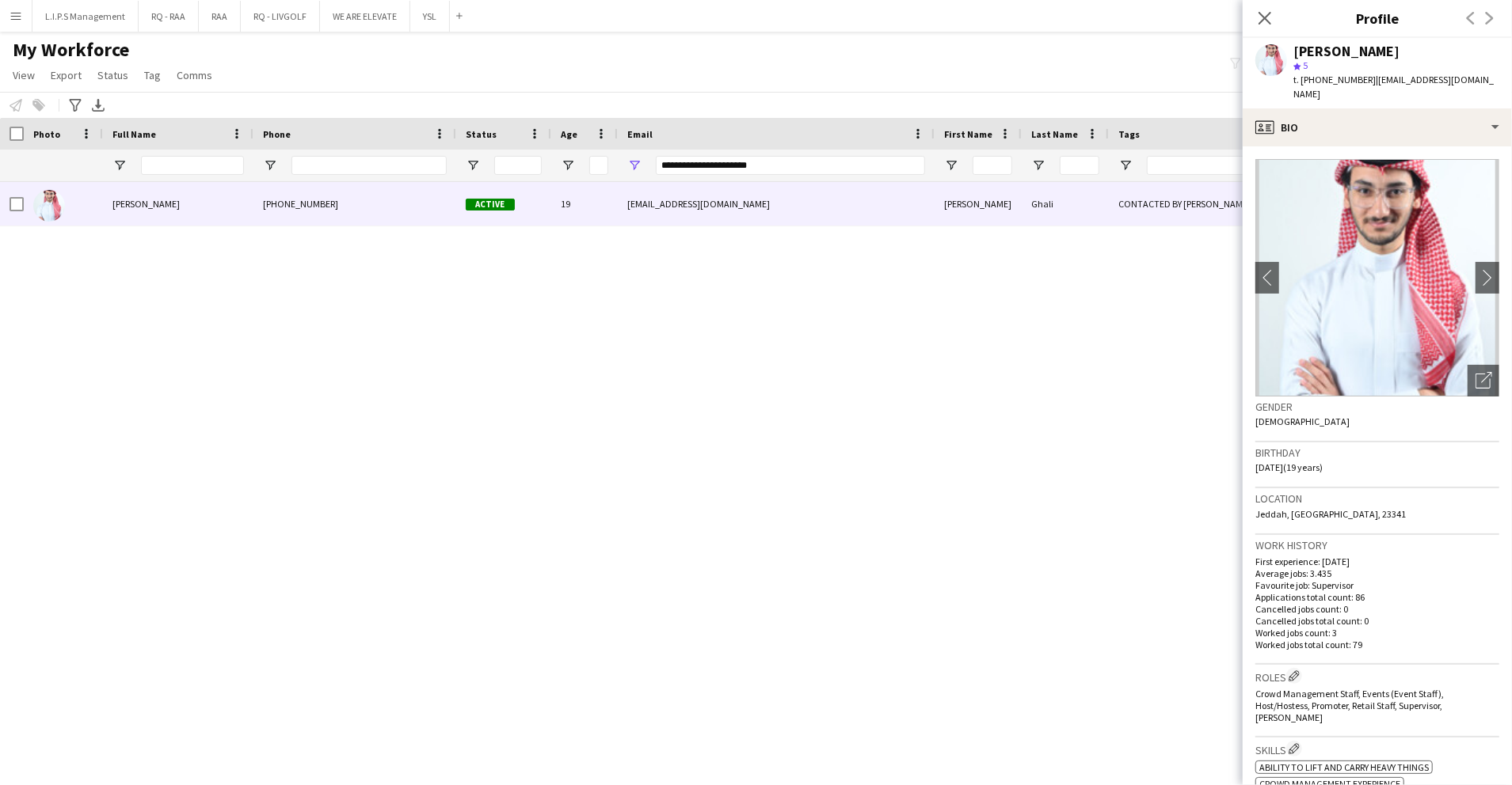
scroll to position [311, 0]
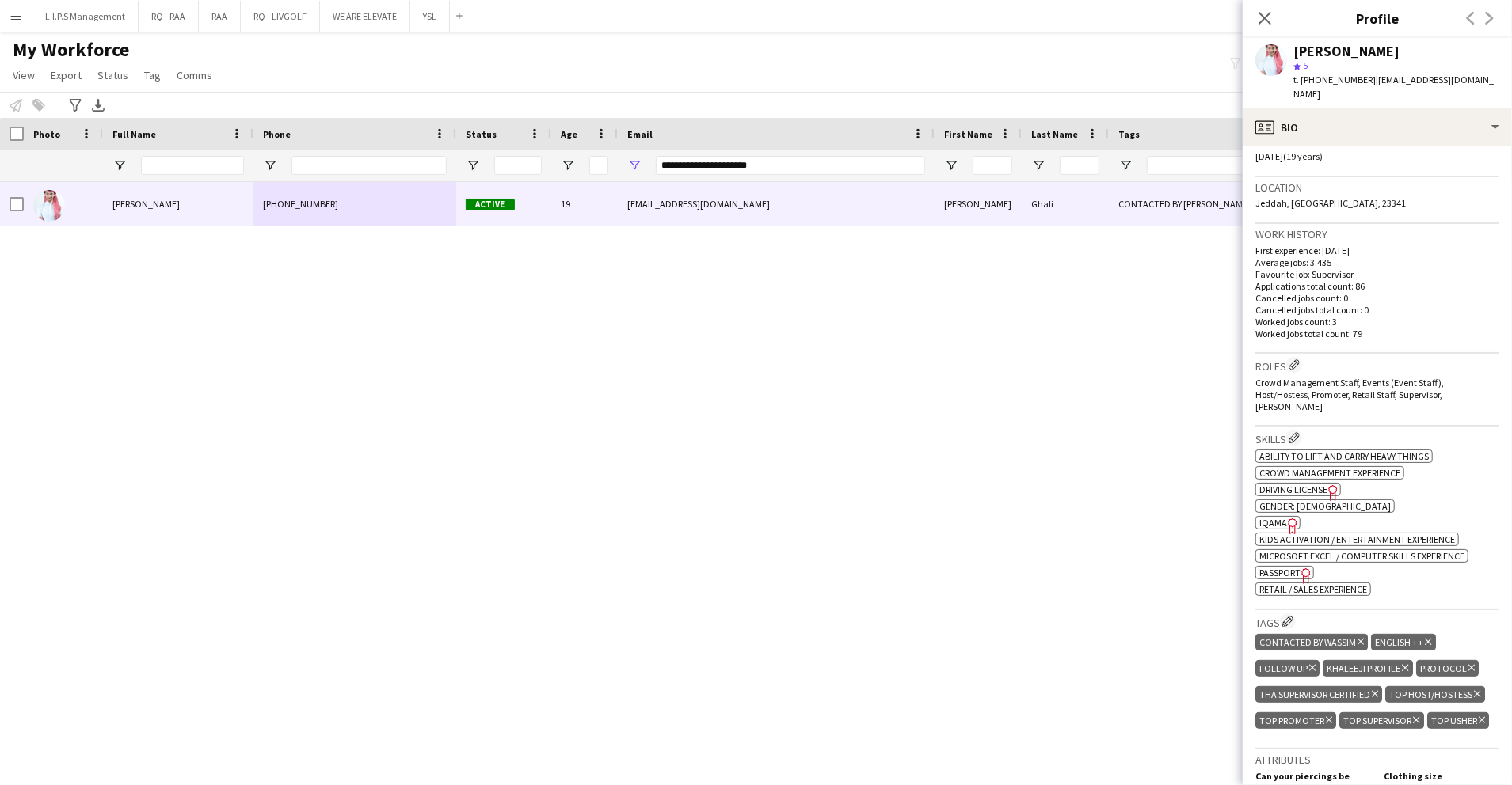
click at [1284, 518] on icon "Freelancer has uploaded a photo validation of skill. Click to see" at bounding box center [1293, 526] width 17 height 17
drag, startPoint x: 814, startPoint y: 164, endPoint x: 365, endPoint y: 110, distance: 452.2
click at [365, 110] on main "My Workforce View Views Default view Basic Export View TAGS Test New view Updat…" at bounding box center [756, 398] width 1512 height 732
paste input "*****"
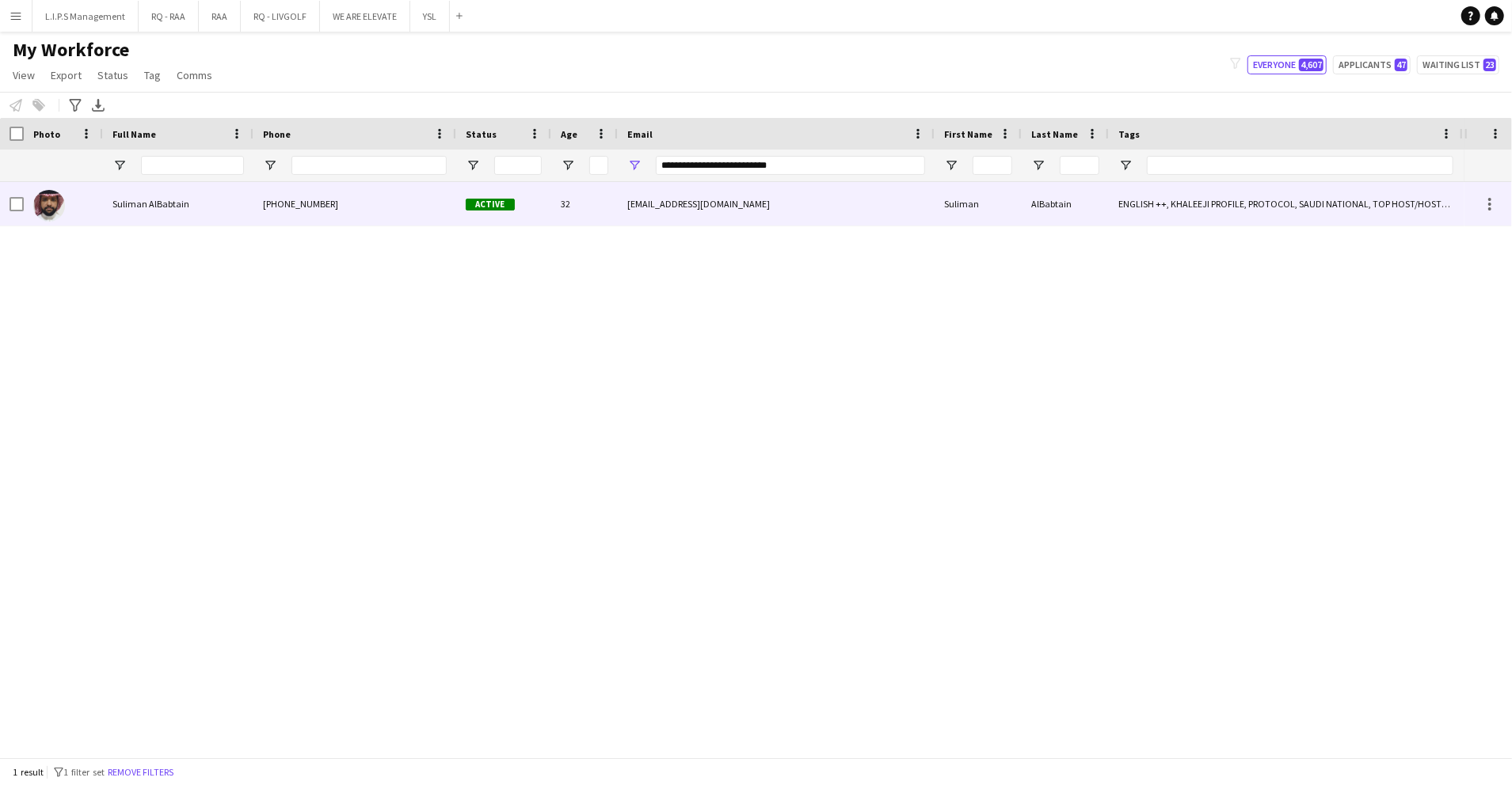
click at [399, 208] on div "+966561011079" at bounding box center [355, 204] width 203 height 43
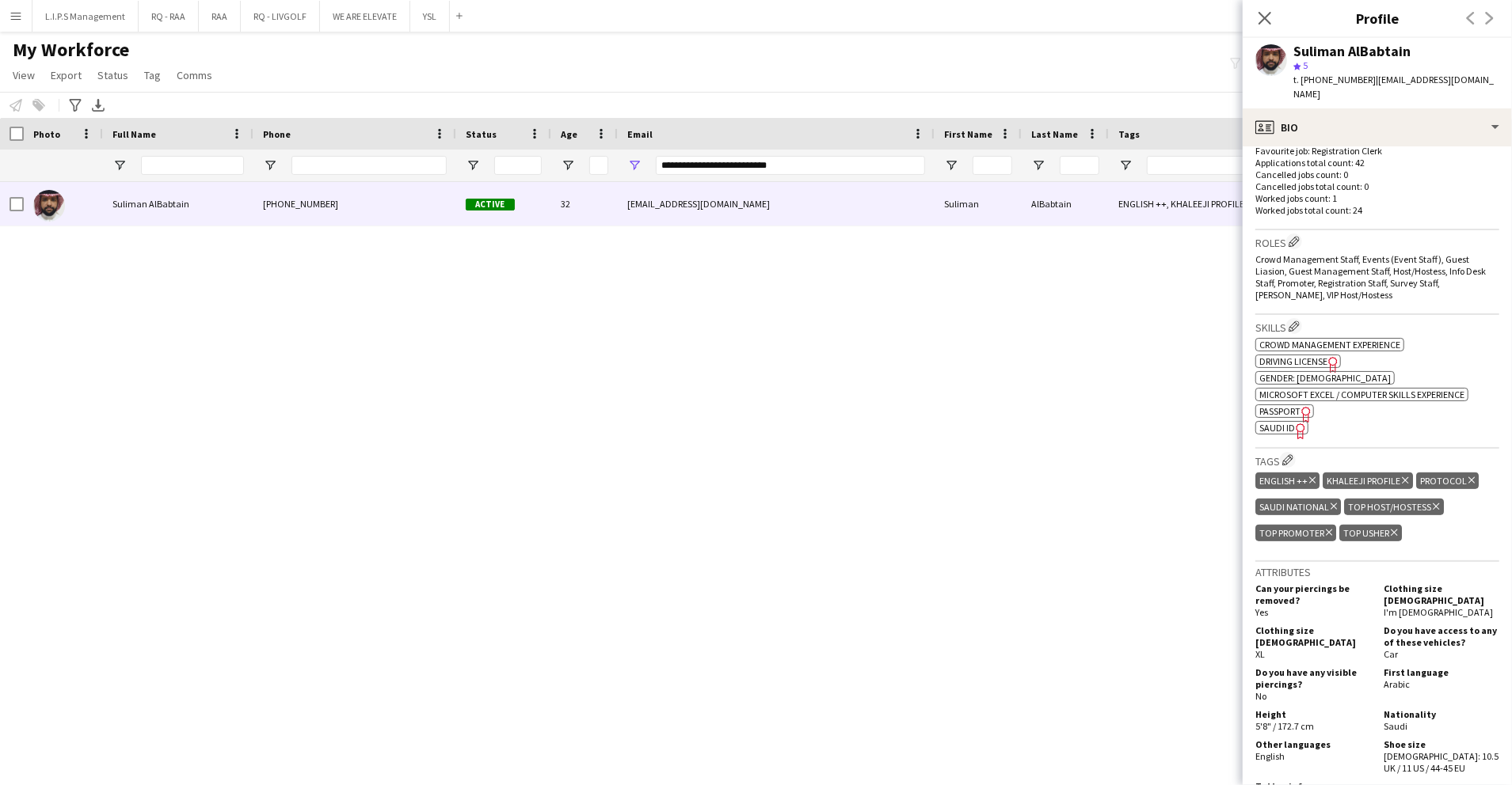
scroll to position [453, 0]
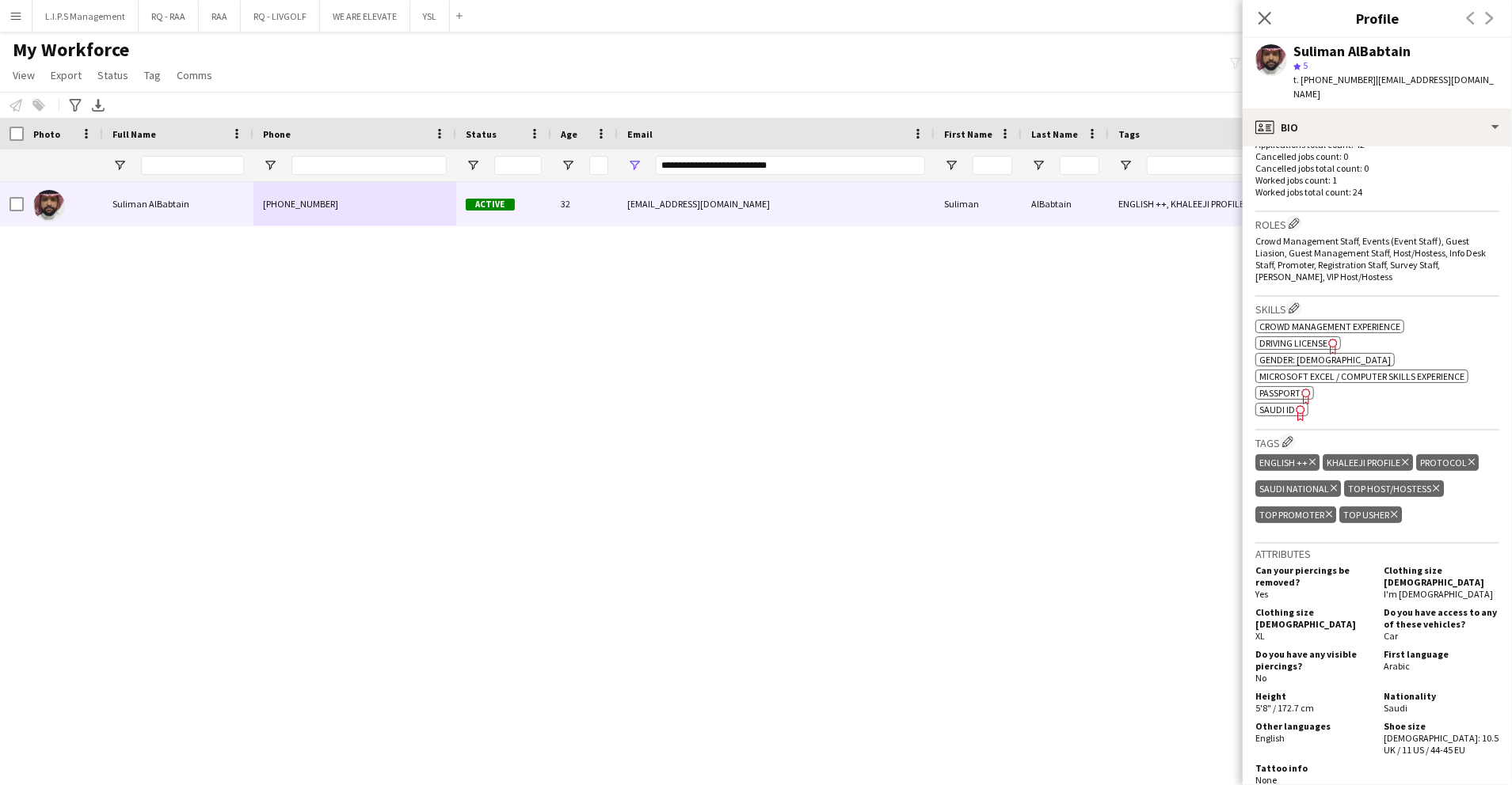
click at [1287, 404] on span "SAUDI ID" at bounding box center [1277, 410] width 36 height 12
drag, startPoint x: 827, startPoint y: 167, endPoint x: 354, endPoint y: 97, distance: 478.2
click at [354, 97] on main "My Workforce View Views Default view Basic Export View TAGS Test New view Updat…" at bounding box center [756, 398] width 1512 height 732
paste input "Email Filter Input"
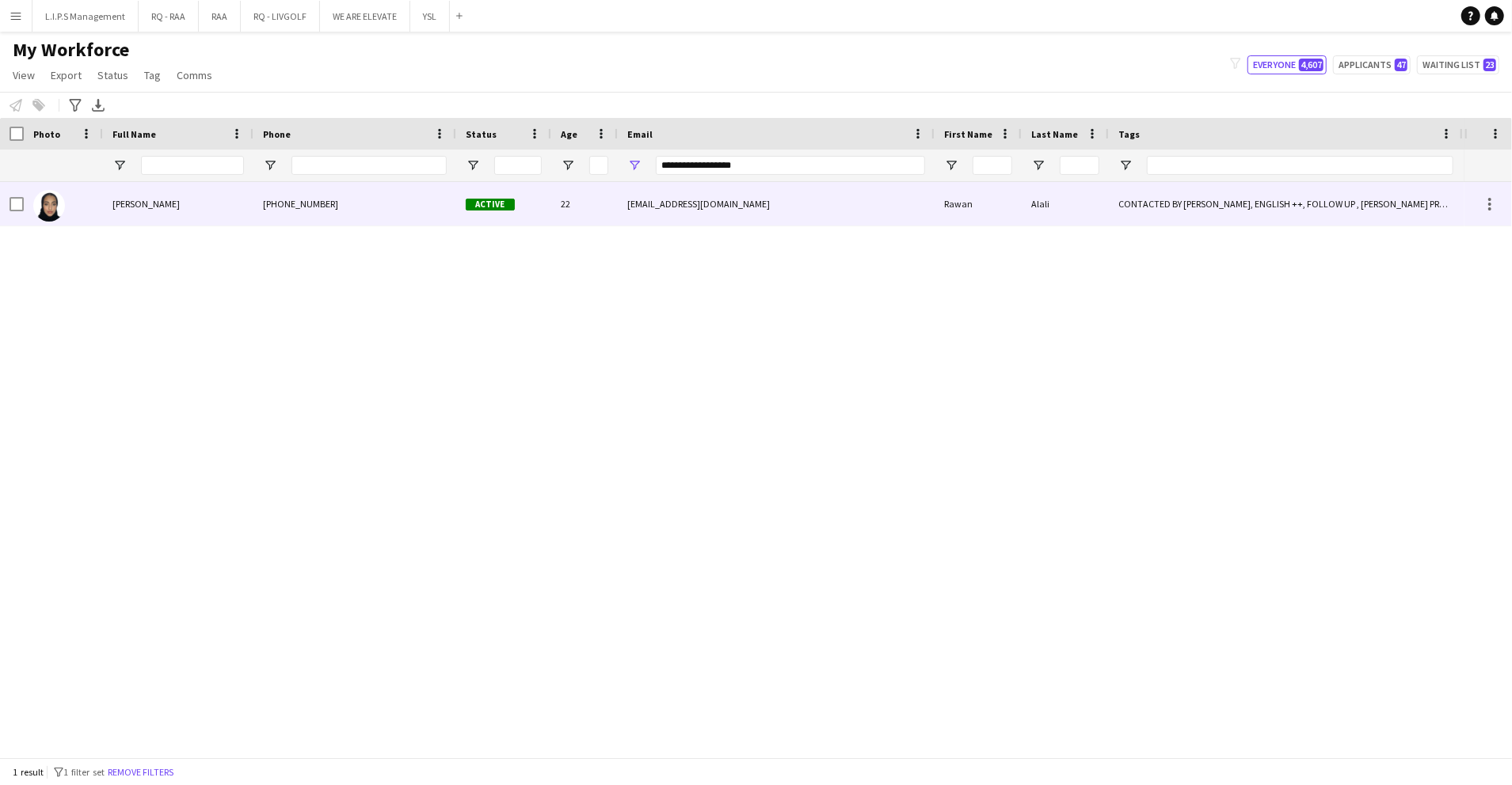
click at [377, 216] on div "+966550441440" at bounding box center [355, 204] width 203 height 43
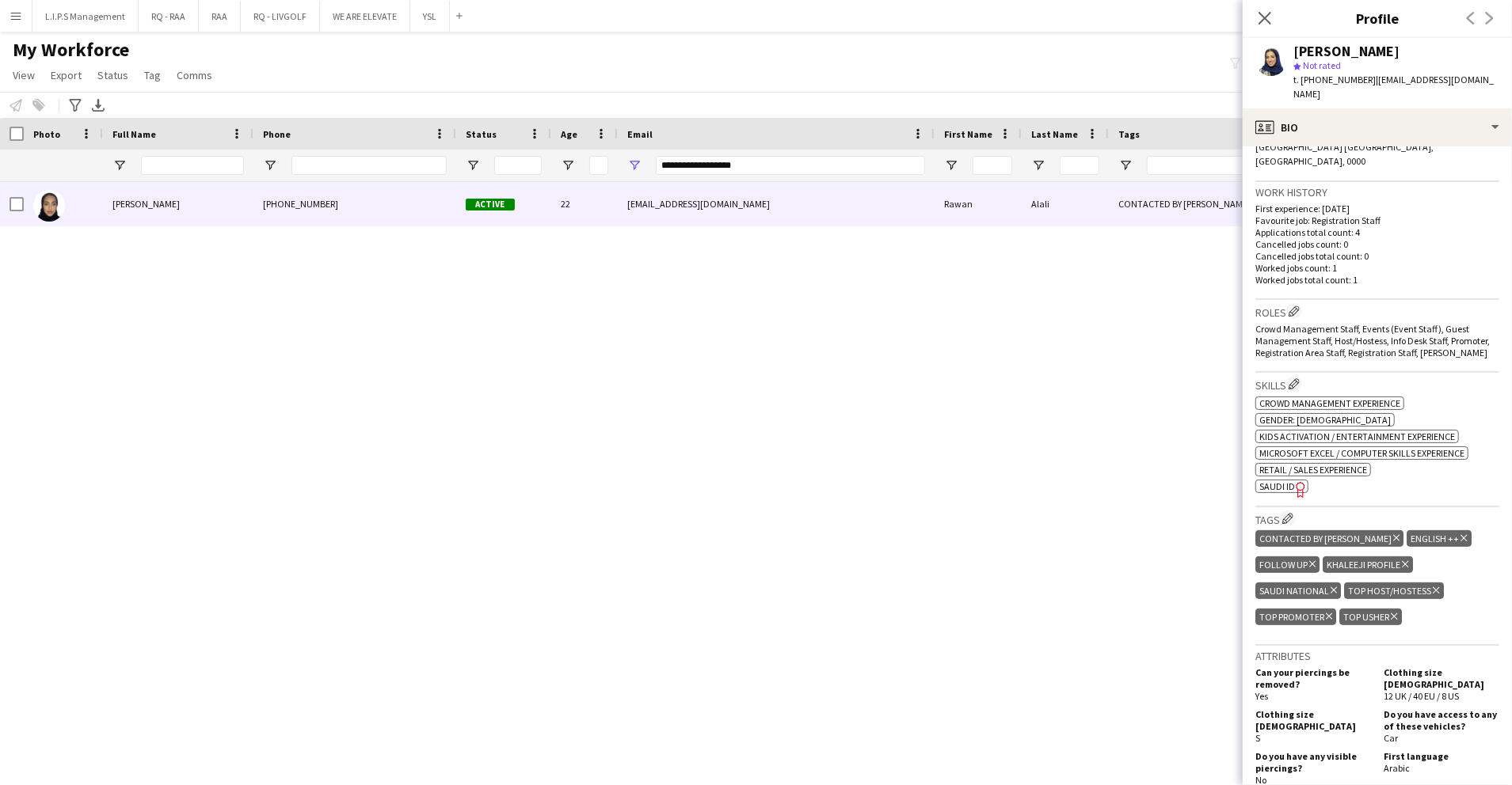
scroll to position [368, 0]
click at [1282, 480] on span "SAUDI ID" at bounding box center [1277, 486] width 36 height 12
click at [1343, 82] on span "t. +966550441440" at bounding box center [1334, 79] width 83 height 12
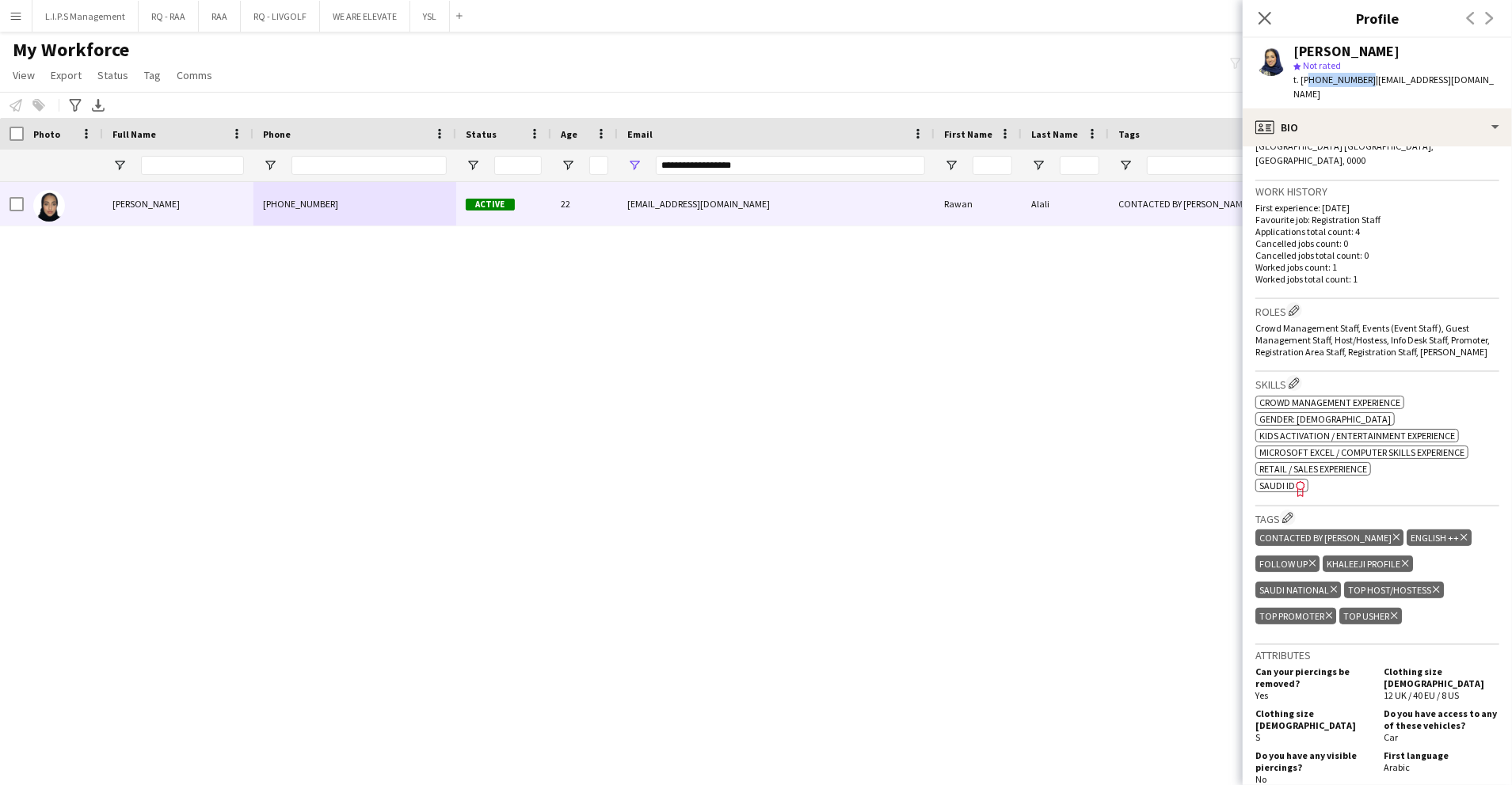
copy span "966550441440"
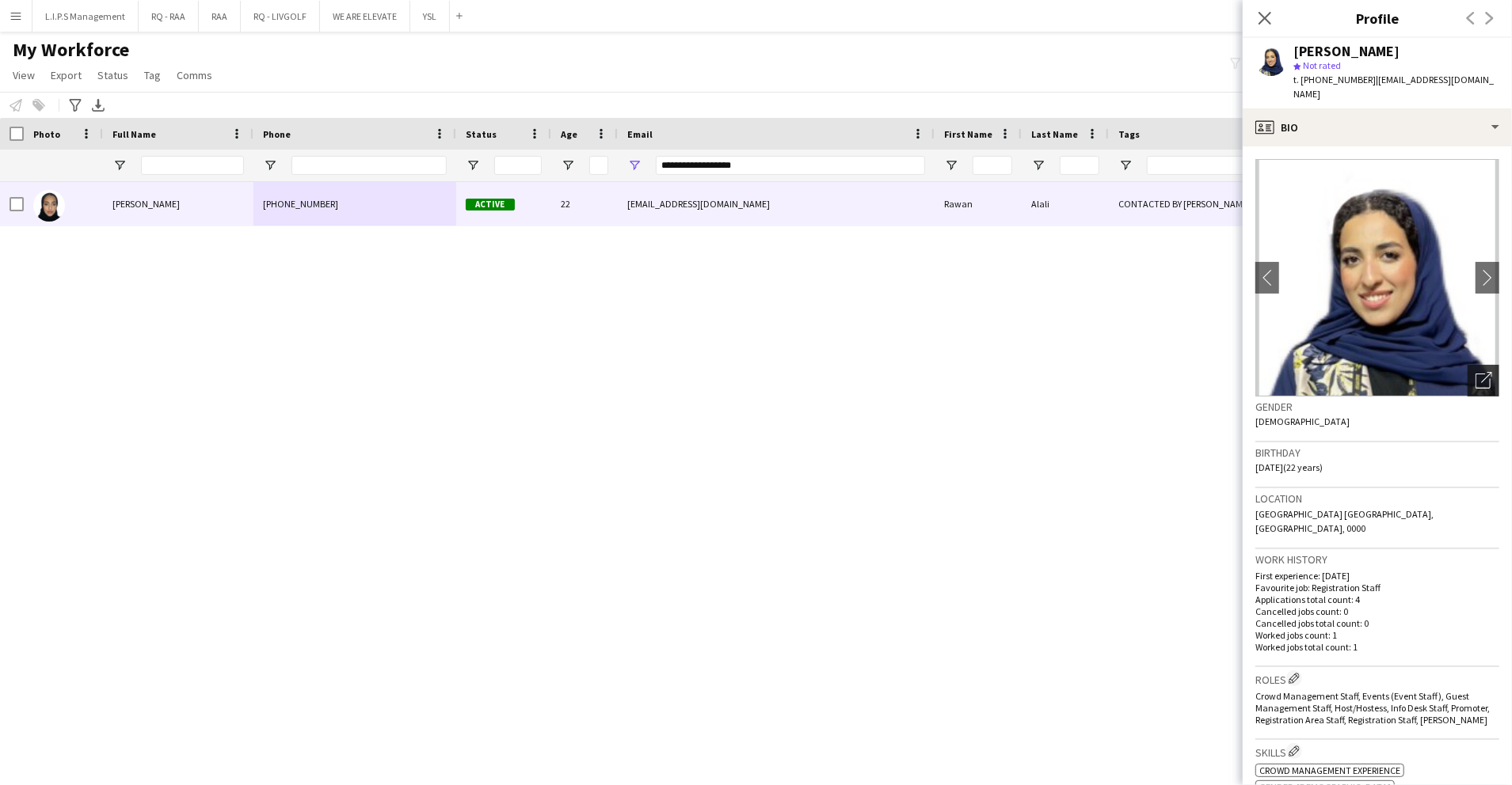
click at [1475, 372] on icon "Open photos pop-in" at bounding box center [1484, 380] width 17 height 17
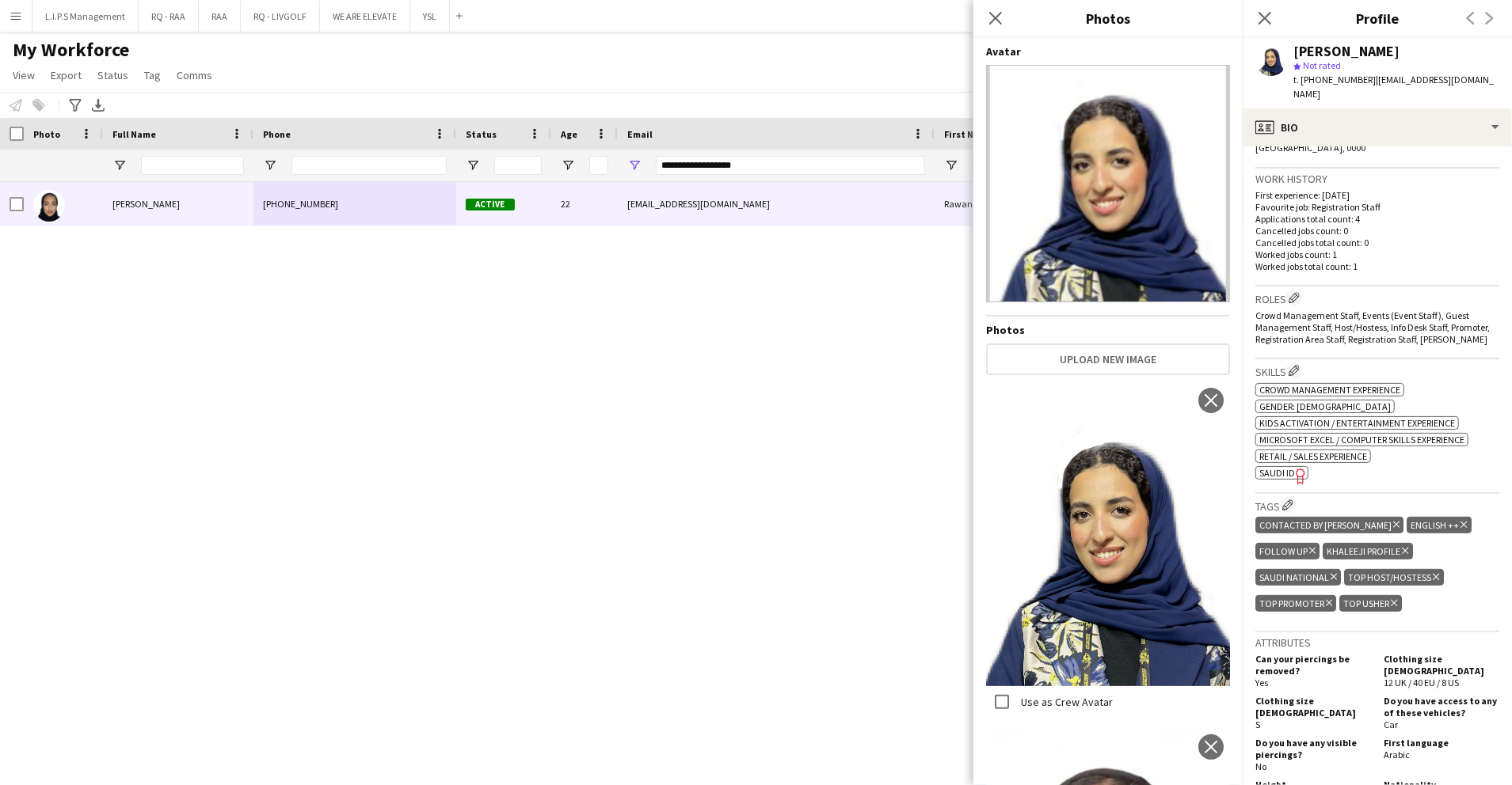
scroll to position [396, 0]
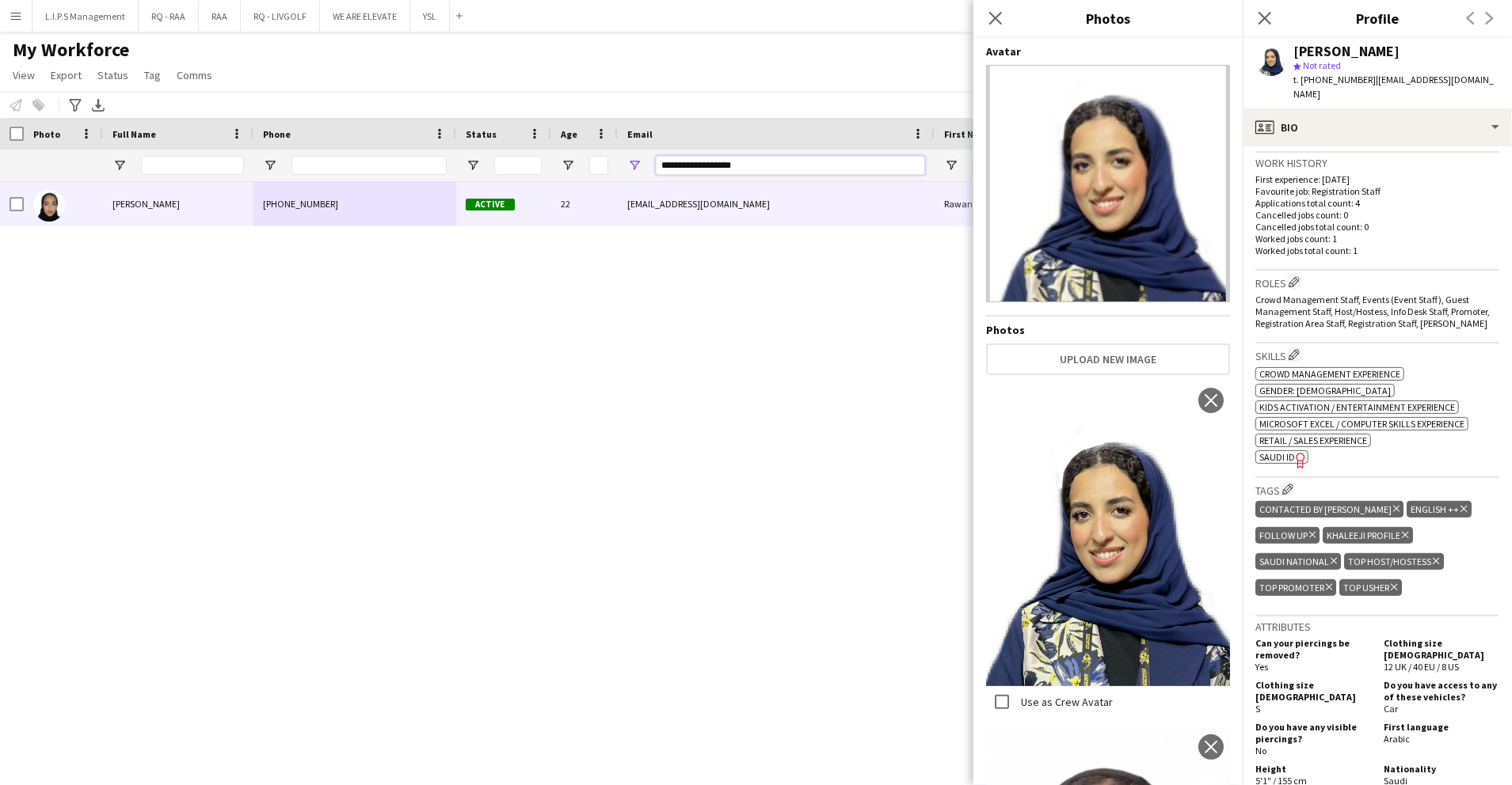
drag, startPoint x: 749, startPoint y: 165, endPoint x: 608, endPoint y: 144, distance: 142.6
click at [608, 144] on div "Workforce Details Photo Full Name 1" at bounding box center [1102, 149] width 2205 height 64
paste input "**"
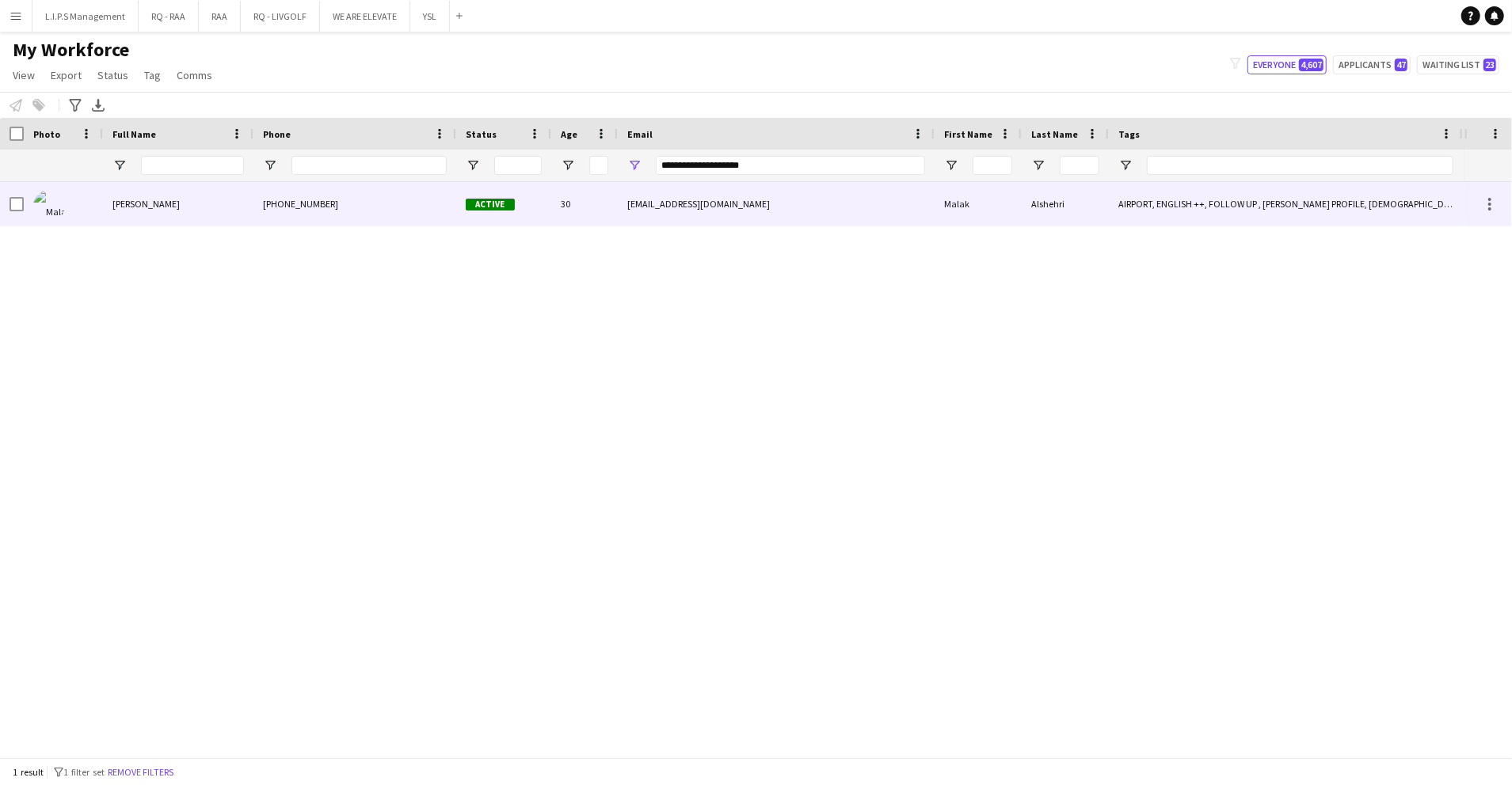
click at [593, 200] on div "30" at bounding box center [585, 204] width 67 height 43
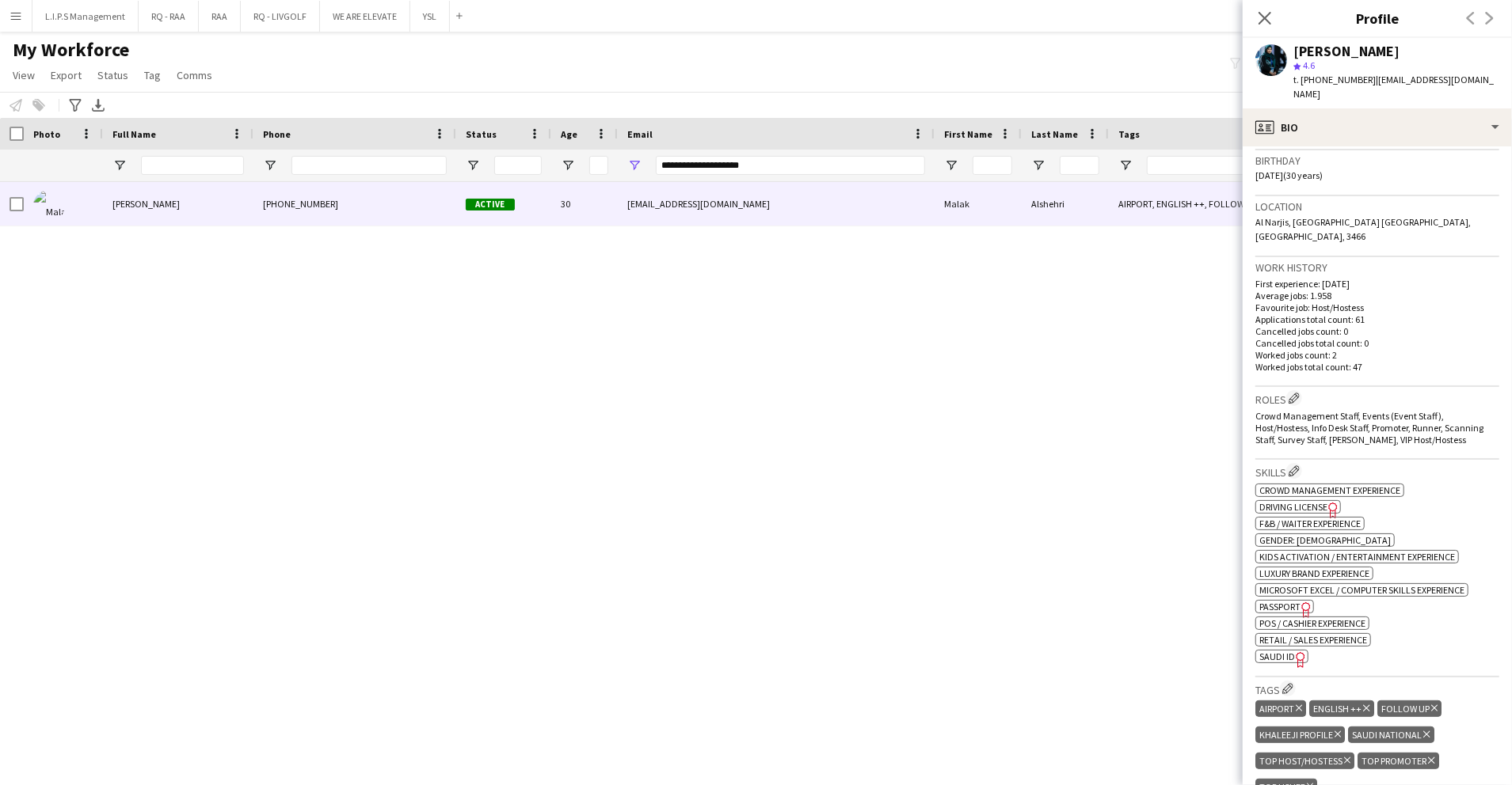
scroll to position [293, 0]
click at [1298, 651] on icon "Freelancer has uploaded a photo validation of skill. Click to see" at bounding box center [1301, 659] width 17 height 17
drag, startPoint x: 785, startPoint y: 164, endPoint x: 436, endPoint y: 120, distance: 351.8
click at [436, 120] on div "Workforce Details Photo Full Name 1" at bounding box center [1102, 149] width 2205 height 64
paste input "Email Filter Input"
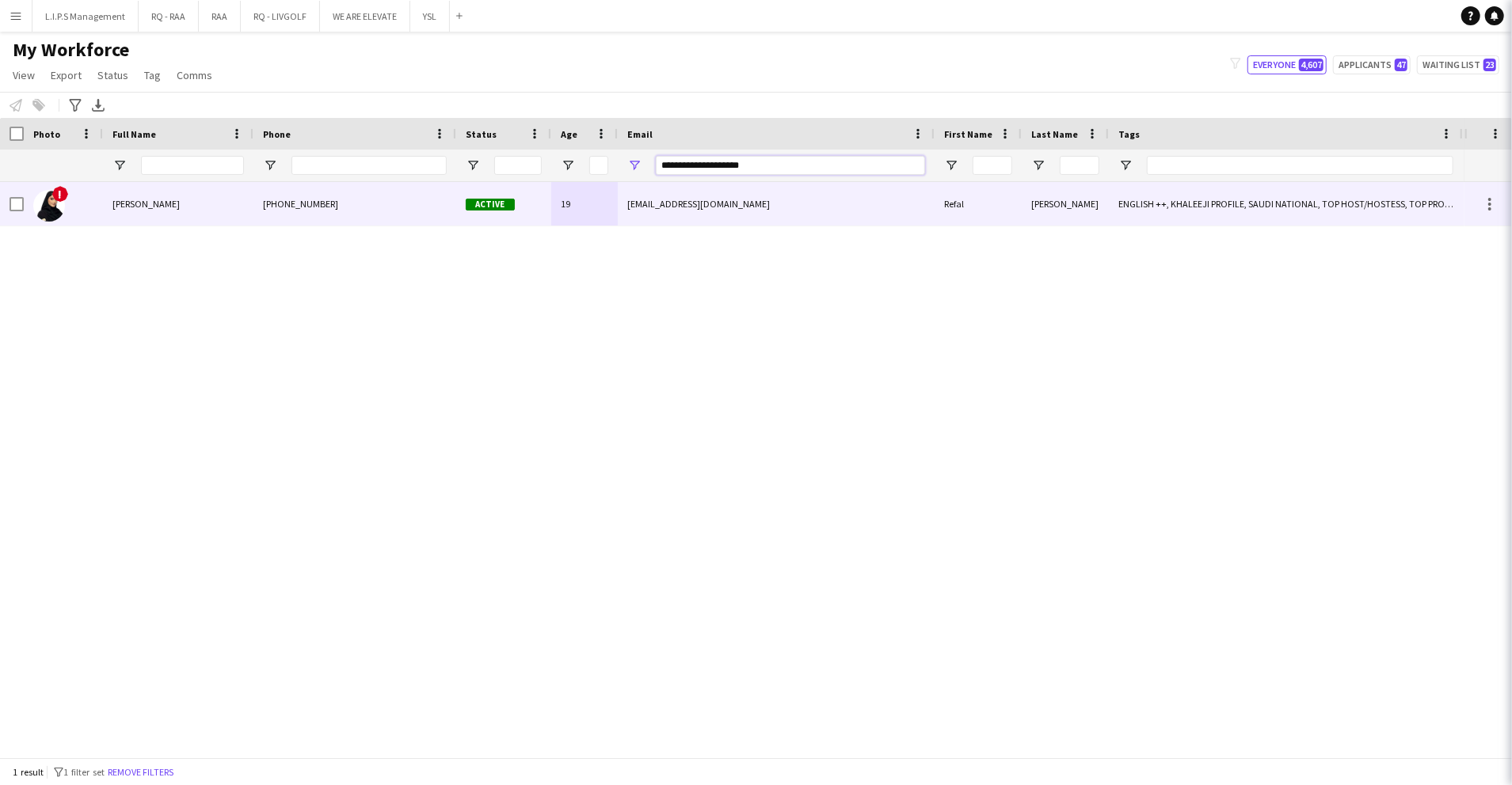
type input "**********"
click at [470, 209] on span "Active" at bounding box center [490, 204] width 49 height 12
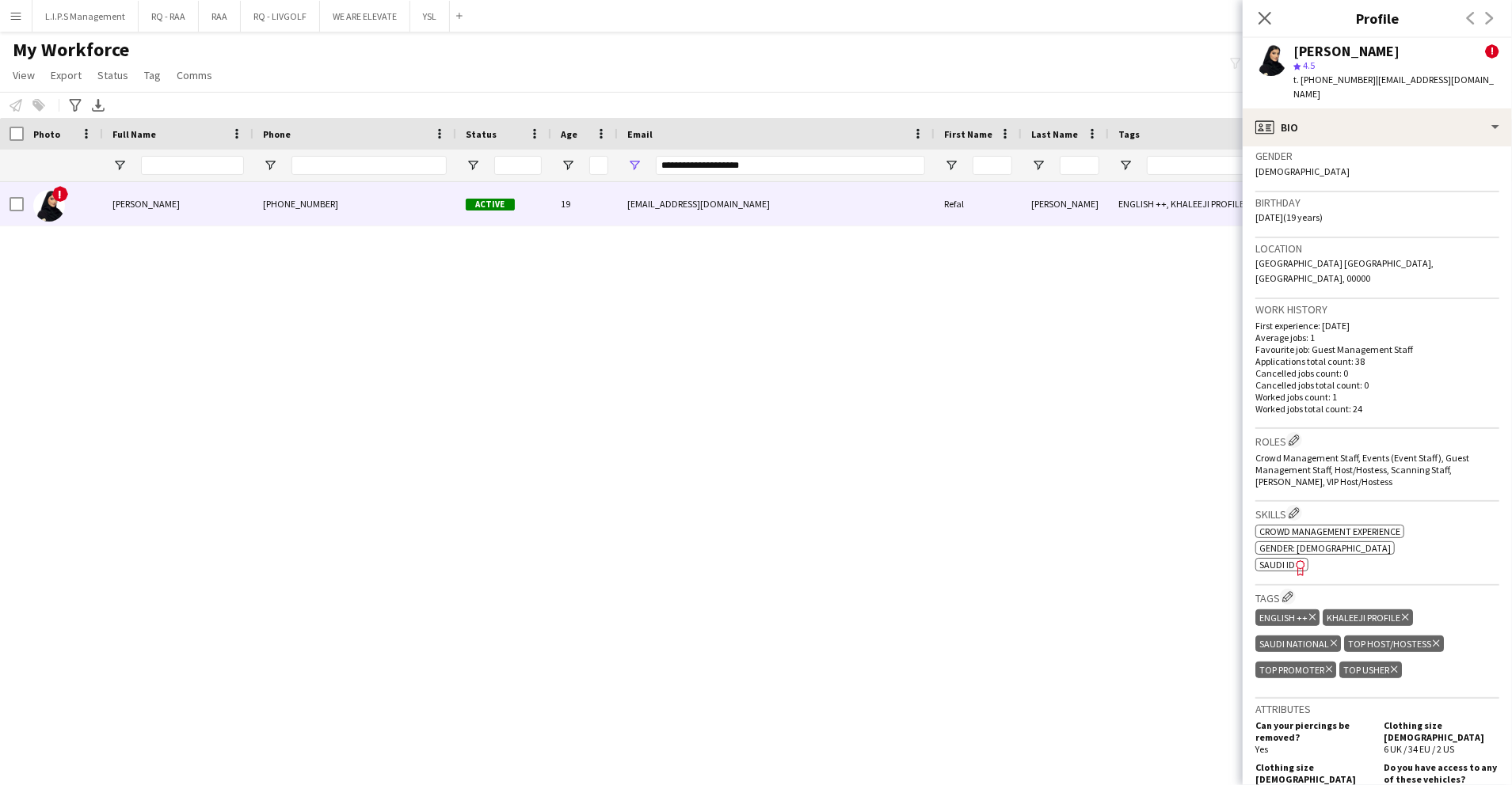
scroll to position [422, 0]
click at [1285, 558] on span "SAUDI ID" at bounding box center [1277, 564] width 36 height 12
click at [1338, 84] on span "t. +966558446893" at bounding box center [1334, 79] width 83 height 12
copy span "966558446893"
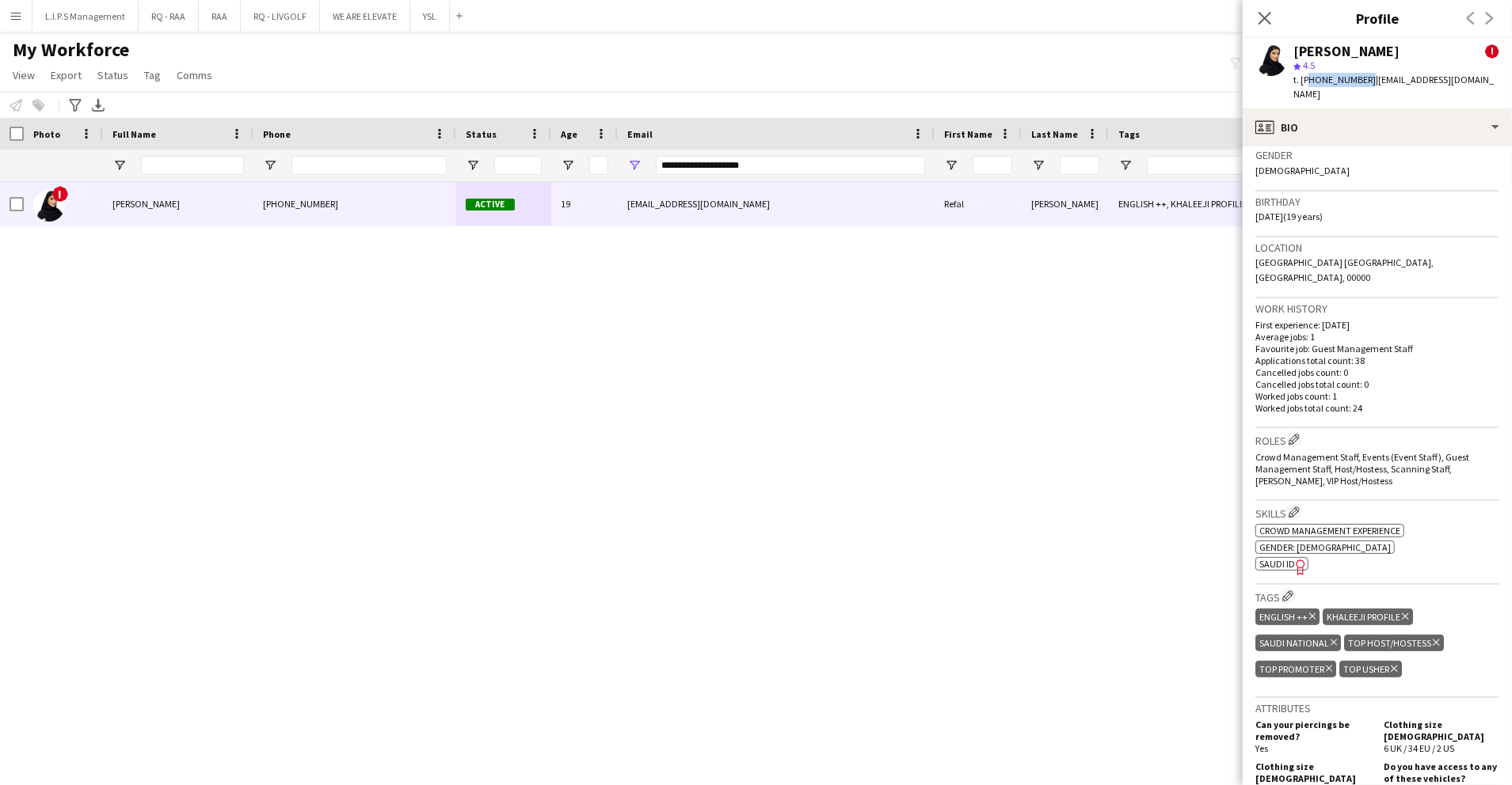
scroll to position [0, 0]
click at [1298, 559] on icon "Freelancer has uploaded a photo validation of skill. Click to see" at bounding box center [1301, 567] width 17 height 17
